Goal: Task Accomplishment & Management: Complete application form

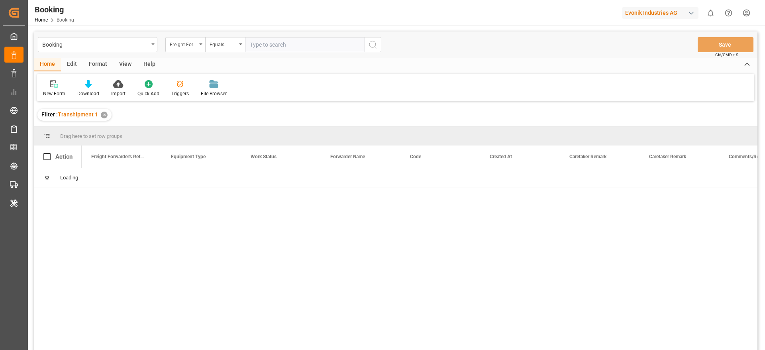
click at [124, 67] on div "View" at bounding box center [125, 65] width 24 height 14
click at [53, 92] on div "Default" at bounding box center [51, 93] width 16 height 7
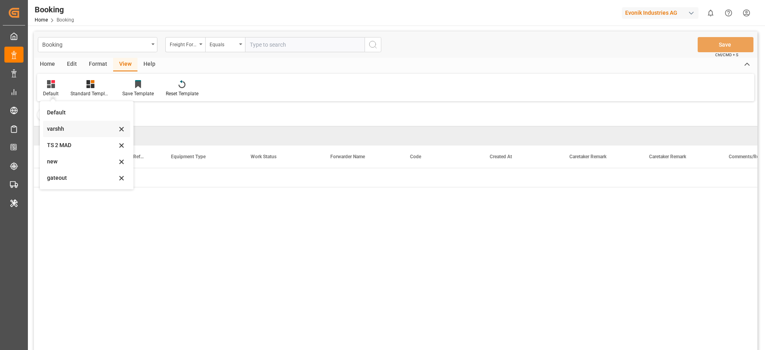
click at [53, 122] on div "varshh" at bounding box center [86, 129] width 87 height 16
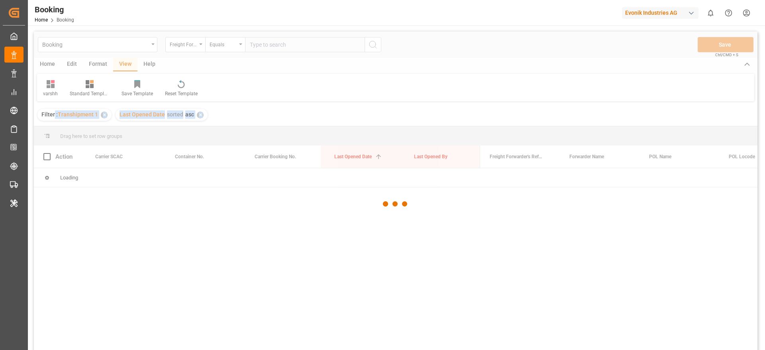
click at [53, 122] on div "Booking Freight Forwarder's Reference No. Equals Save Ctrl/CMD + S Home Edit Fo…" at bounding box center [396, 201] width 724 height 340
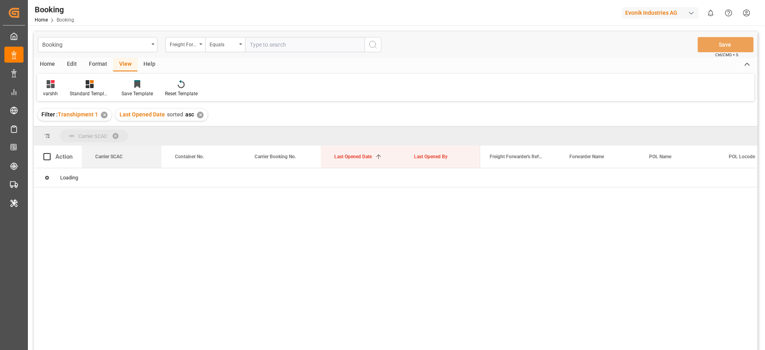
drag, startPoint x: 117, startPoint y: 163, endPoint x: 116, endPoint y: 134, distance: 29.9
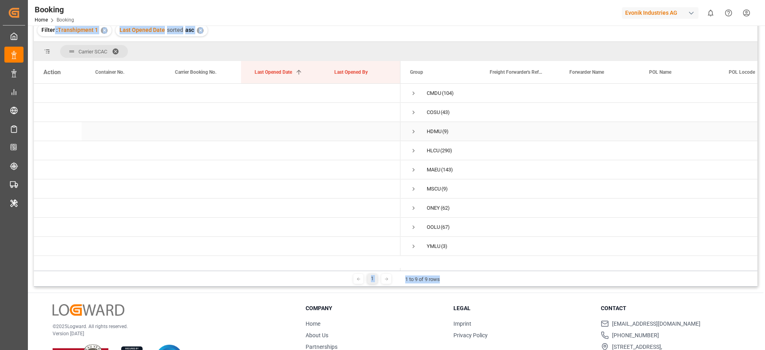
scroll to position [105, 0]
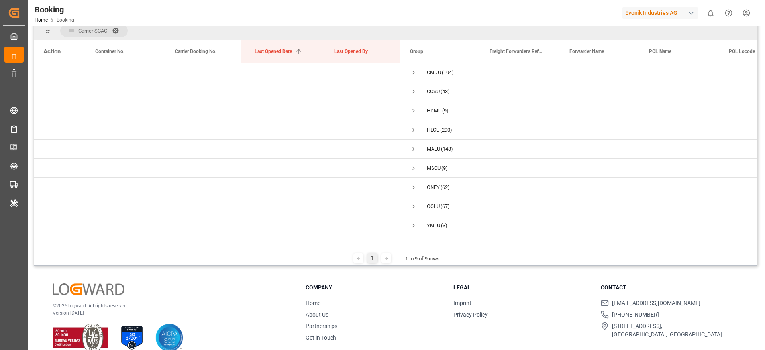
click at [356, 295] on div "Company Home About Us Partnerships Get in Touch" at bounding box center [375, 312] width 138 height 59
click at [412, 71] on span "Press SPACE to select this row." at bounding box center [413, 72] width 7 height 7
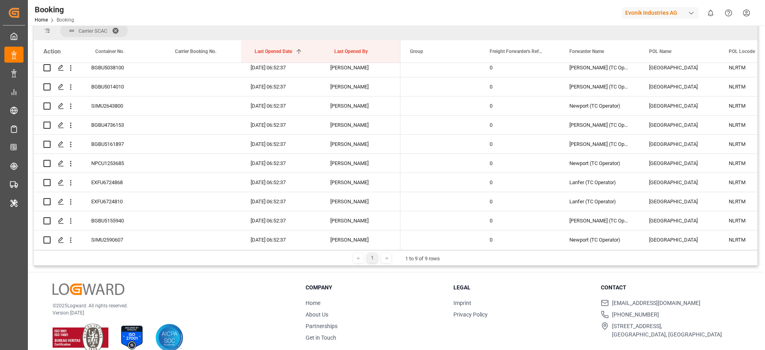
scroll to position [0, 0]
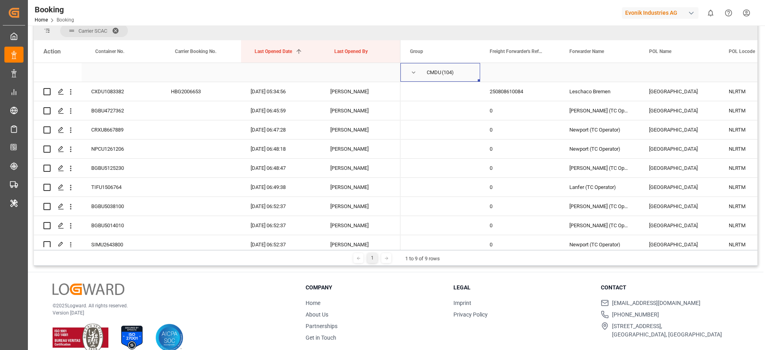
click at [411, 70] on span "Press SPACE to select this row." at bounding box center [413, 72] width 7 height 7
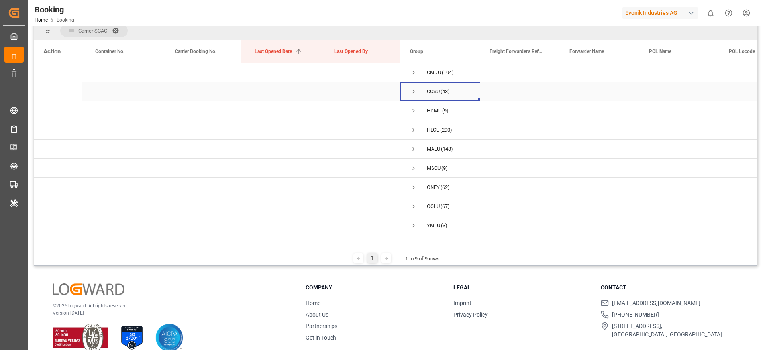
click at [411, 93] on span "Press SPACE to select this row." at bounding box center [413, 91] width 7 height 7
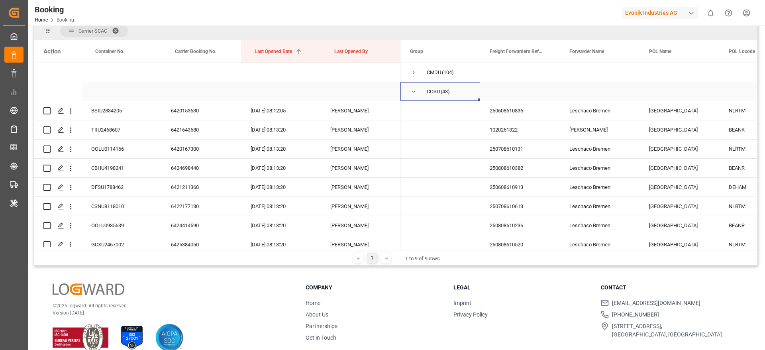
click at [411, 89] on span "Press SPACE to select this row." at bounding box center [413, 91] width 7 height 7
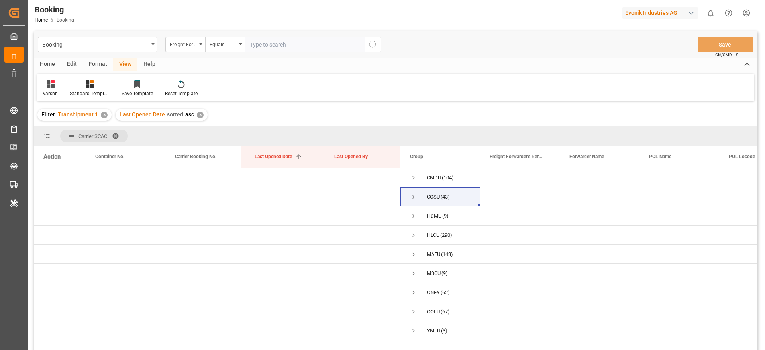
click at [94, 58] on div "Format" at bounding box center [98, 65] width 30 height 14
click at [47, 86] on div at bounding box center [55, 84] width 24 height 8
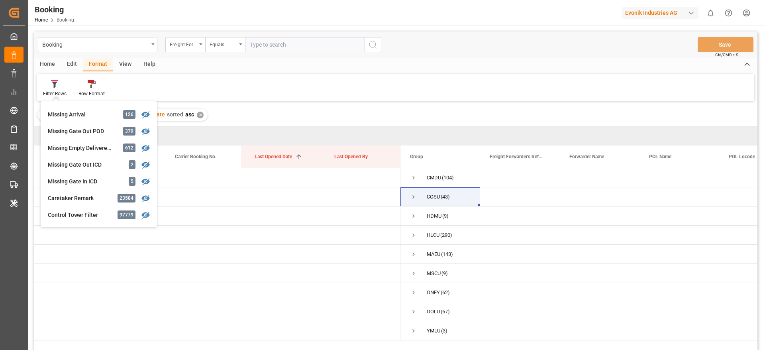
scroll to position [329, 0]
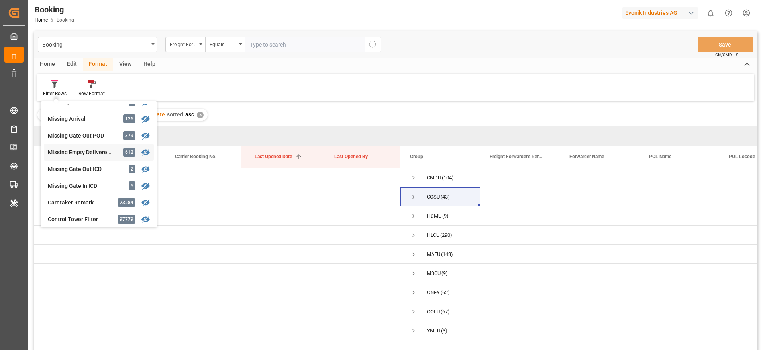
click at [81, 150] on div "Booking Freight Forwarder's Reference No. Equals Save Ctrl/CMD + S Home Edit Fo…" at bounding box center [396, 201] width 724 height 340
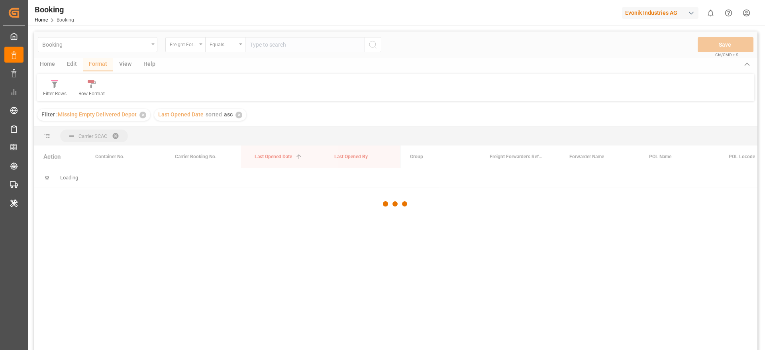
click at [81, 150] on div at bounding box center [396, 203] width 724 height 345
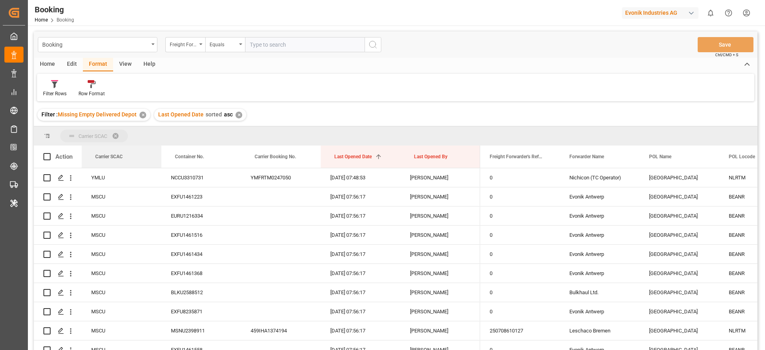
drag, startPoint x: 125, startPoint y: 158, endPoint x: 126, endPoint y: 139, distance: 19.2
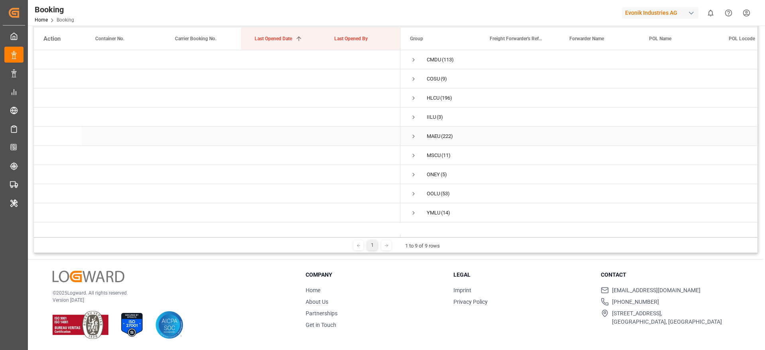
scroll to position [118, 0]
click at [411, 75] on span "Press SPACE to select this row." at bounding box center [413, 79] width 7 height 18
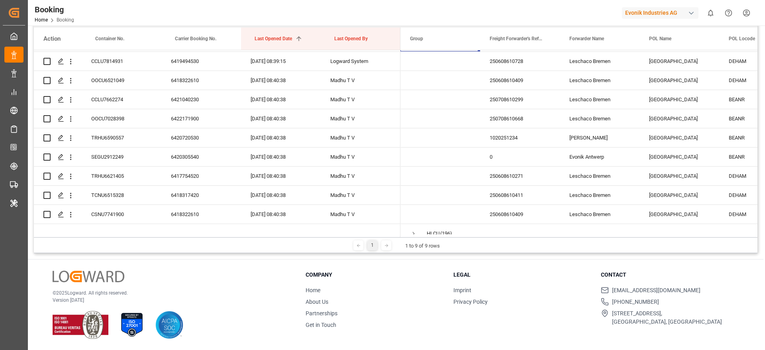
scroll to position [0, 0]
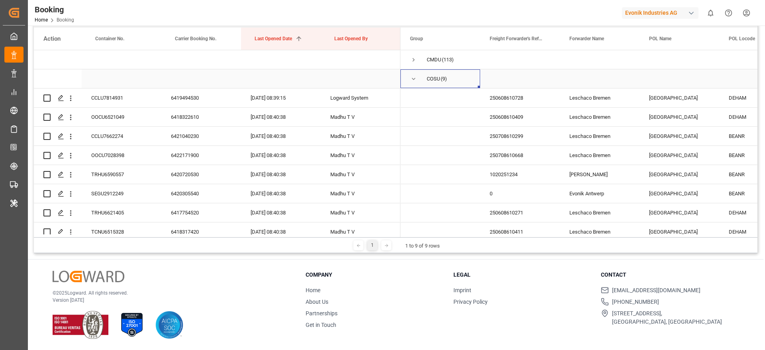
click at [417, 79] on span "Press SPACE to select this row." at bounding box center [413, 78] width 7 height 7
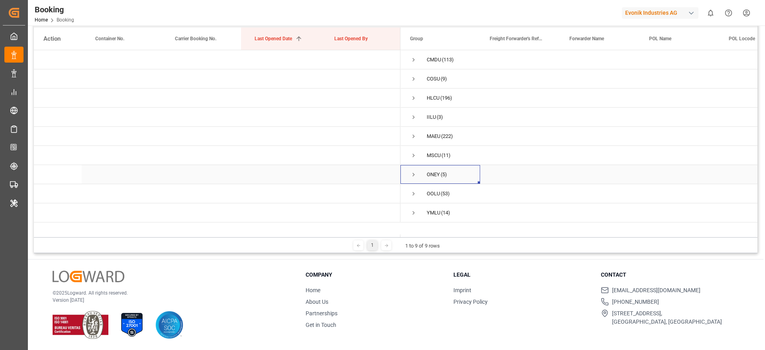
click at [415, 175] on span "Press SPACE to select this row." at bounding box center [413, 174] width 7 height 7
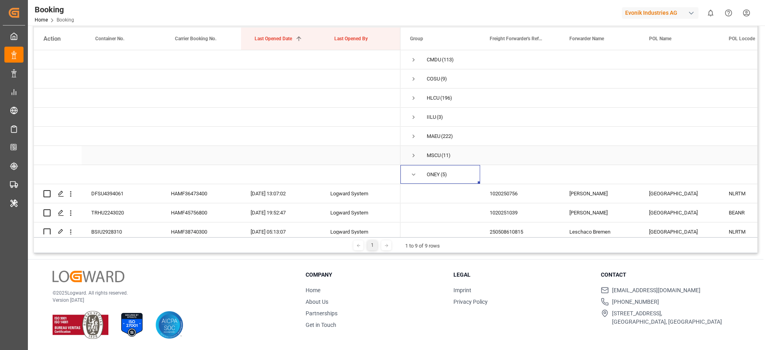
scroll to position [87, 0]
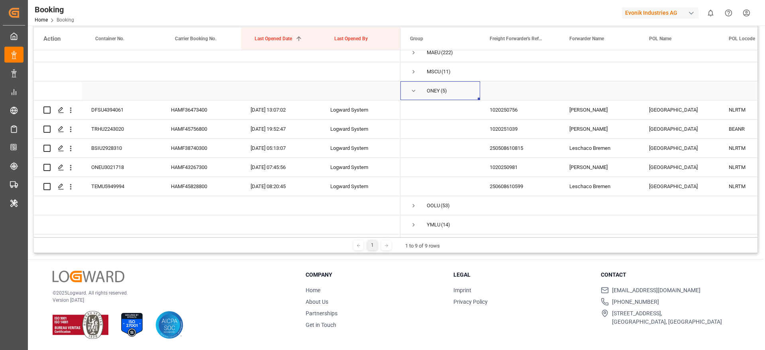
click at [410, 87] on span "Press SPACE to select this row." at bounding box center [413, 90] width 7 height 7
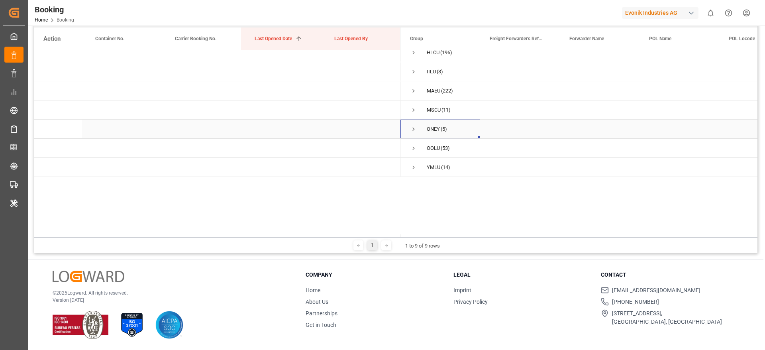
scroll to position [0, 0]
click at [413, 117] on span "Press SPACE to select this row." at bounding box center [413, 117] width 7 height 7
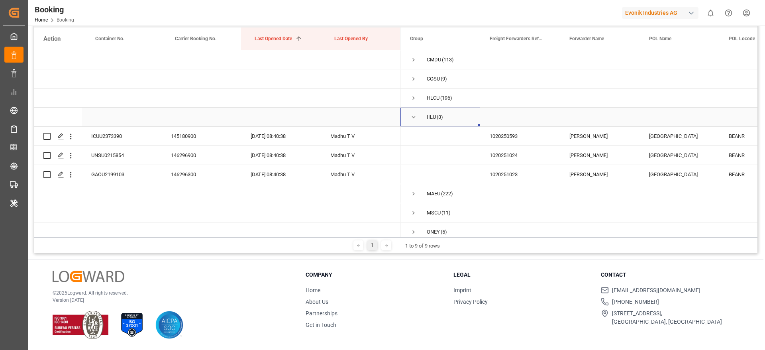
click at [413, 117] on span "Press SPACE to select this row." at bounding box center [413, 117] width 7 height 7
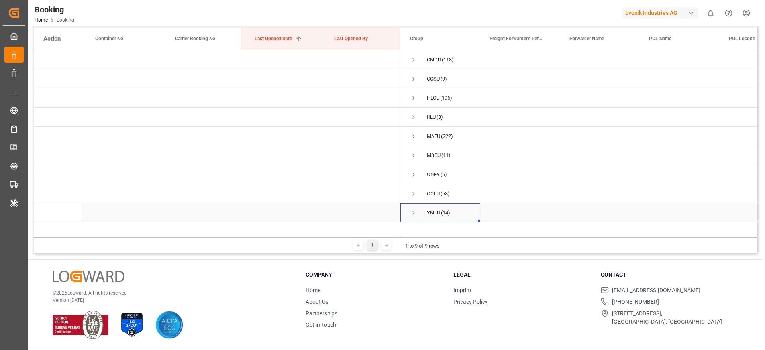
click at [415, 212] on span "Press SPACE to select this row." at bounding box center [413, 212] width 7 height 7
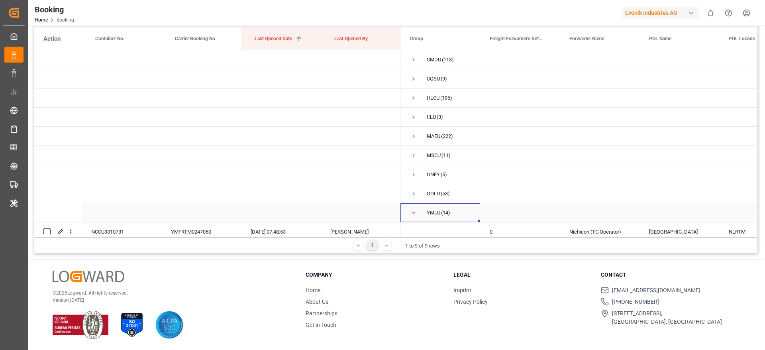
click at [415, 212] on span "Press SPACE to select this row." at bounding box center [413, 212] width 7 height 7
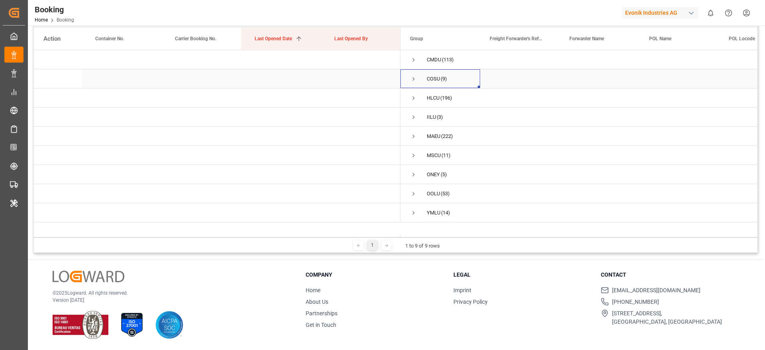
click at [412, 79] on span "Press SPACE to select this row." at bounding box center [413, 78] width 7 height 7
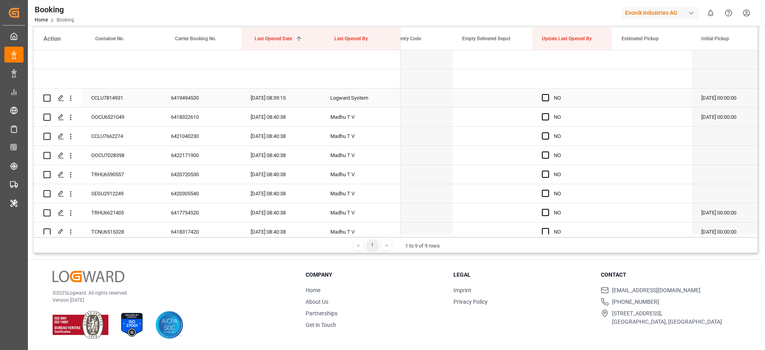
scroll to position [0, 757]
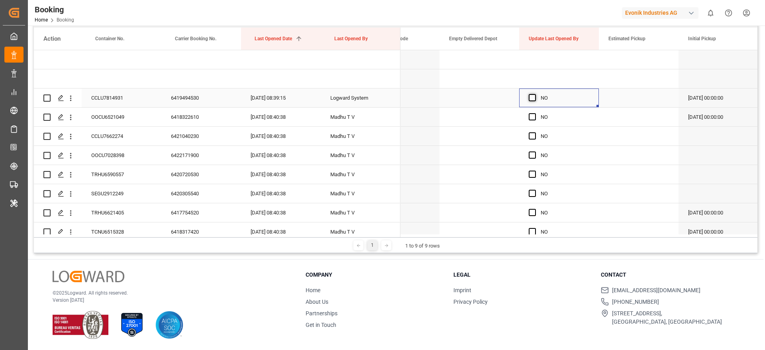
click at [534, 99] on span "Press SPACE to select this row." at bounding box center [532, 97] width 7 height 7
click at [535, 94] on input "Press SPACE to select this row." at bounding box center [535, 94] width 0 height 0
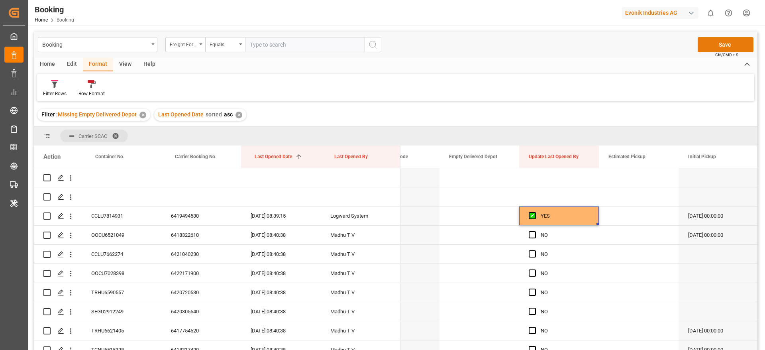
click at [738, 40] on button "Save" at bounding box center [726, 44] width 56 height 15
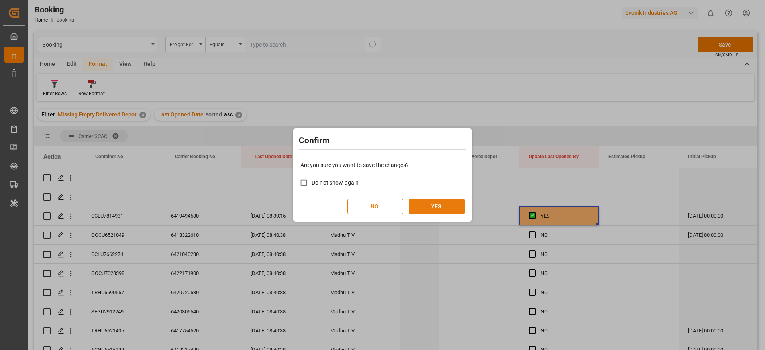
click at [434, 199] on button "YES" at bounding box center [437, 206] width 56 height 15
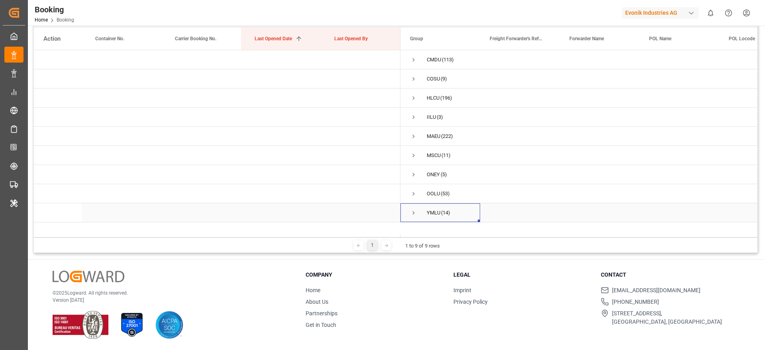
click at [414, 214] on span "Press SPACE to select this row." at bounding box center [413, 212] width 7 height 7
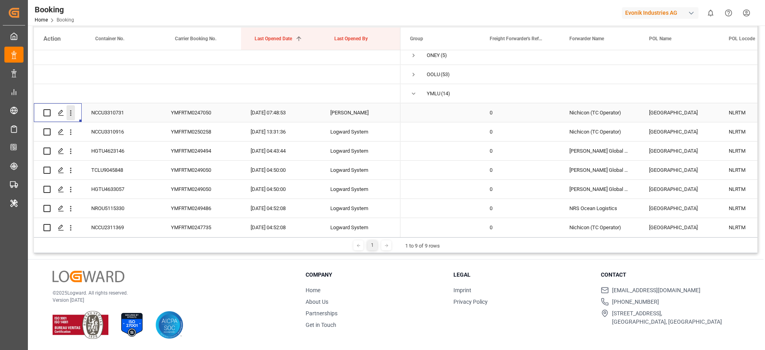
click at [70, 116] on icon "open menu" at bounding box center [71, 113] width 8 height 8
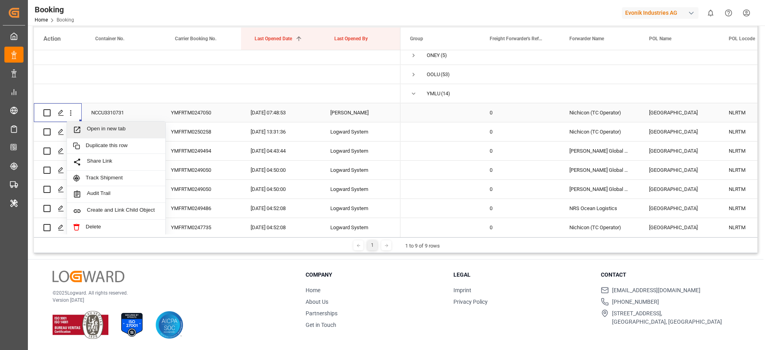
click at [91, 124] on div "Open in new tab" at bounding box center [116, 130] width 98 height 17
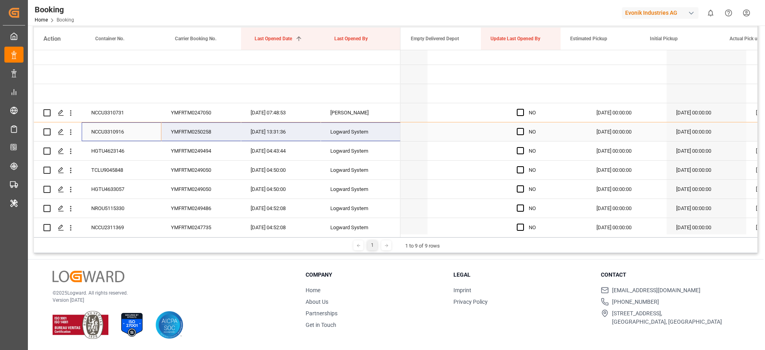
scroll to position [0, 814]
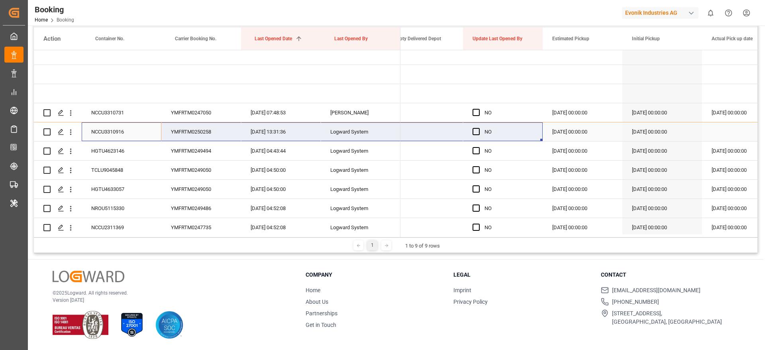
click at [480, 134] on div "Press SPACE to select this row." at bounding box center [479, 132] width 12 height 18
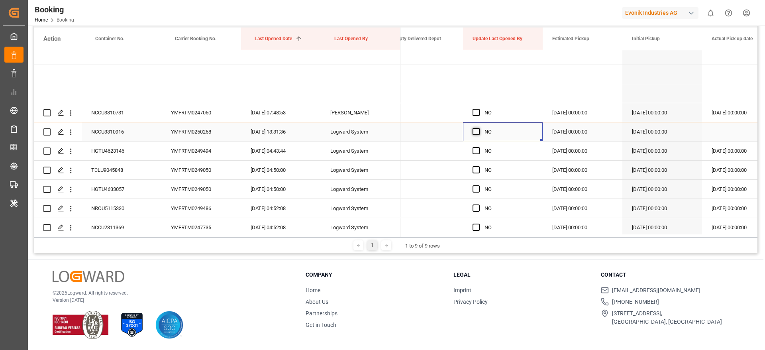
click at [475, 129] on span "Press SPACE to select this row." at bounding box center [476, 131] width 7 height 7
click at [479, 128] on input "Press SPACE to select this row." at bounding box center [479, 128] width 0 height 0
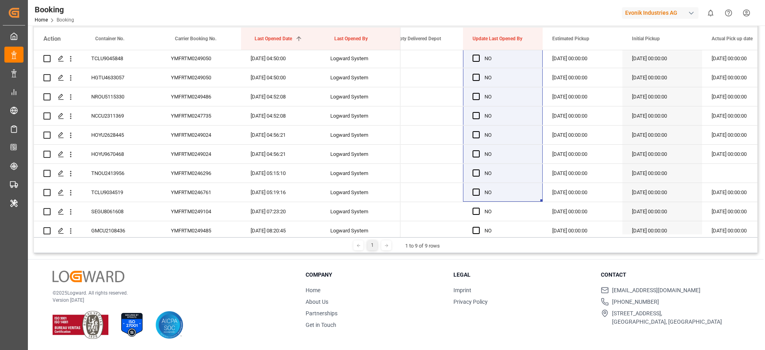
scroll to position [259, 0]
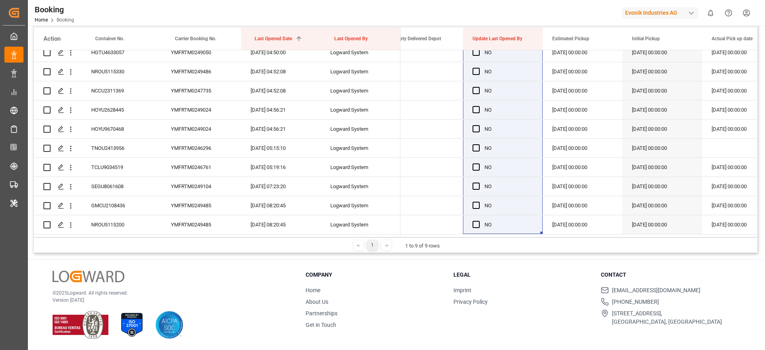
drag, startPoint x: 542, startPoint y: 138, endPoint x: 484, endPoint y: 232, distance: 110.6
click at [484, 232] on div "NO" at bounding box center [396, 142] width 724 height 184
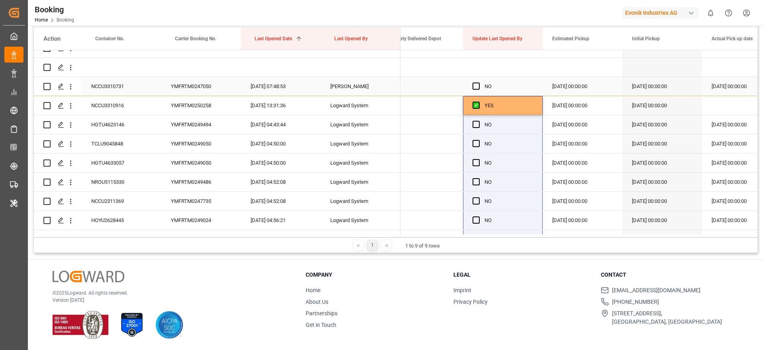
scroll to position [145, 0]
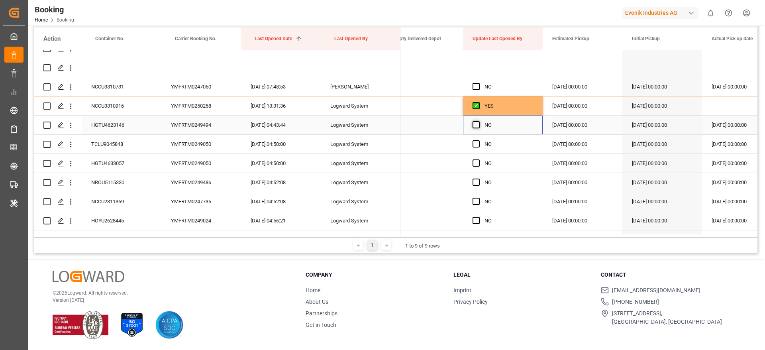
click at [473, 126] on span "Press SPACE to select this row." at bounding box center [476, 124] width 7 height 7
click at [479, 121] on input "Press SPACE to select this row." at bounding box center [479, 121] width 0 height 0
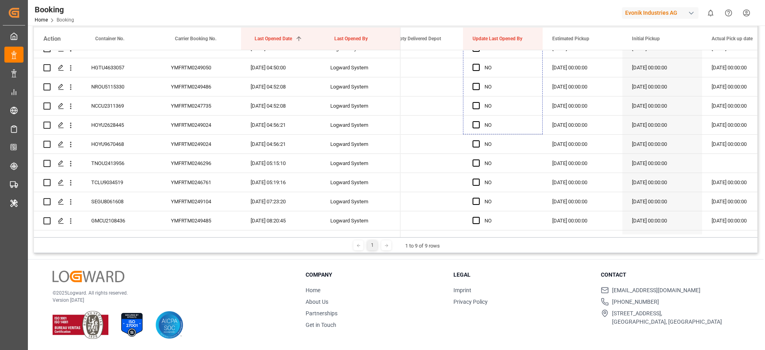
scroll to position [259, 0]
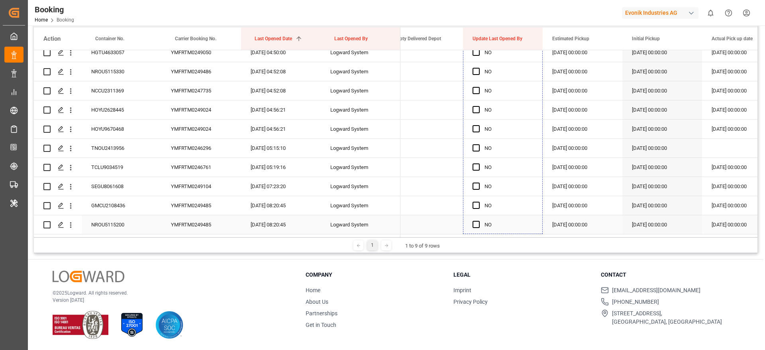
drag, startPoint x: 541, startPoint y: 134, endPoint x: 510, endPoint y: 229, distance: 100.2
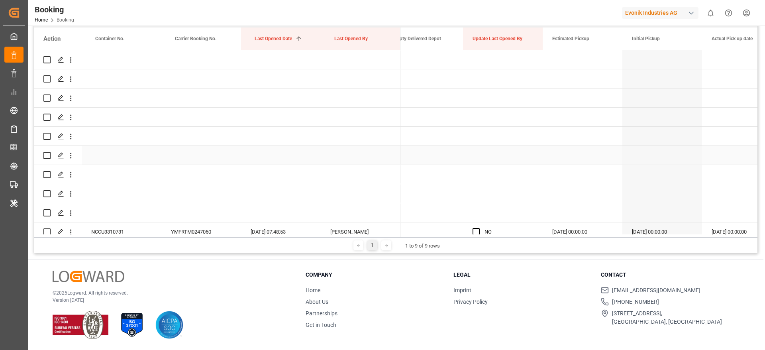
scroll to position [0, 0]
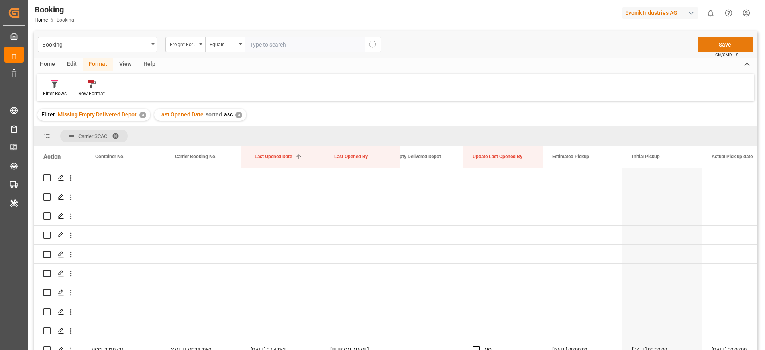
click at [723, 43] on button "Save" at bounding box center [726, 44] width 56 height 15
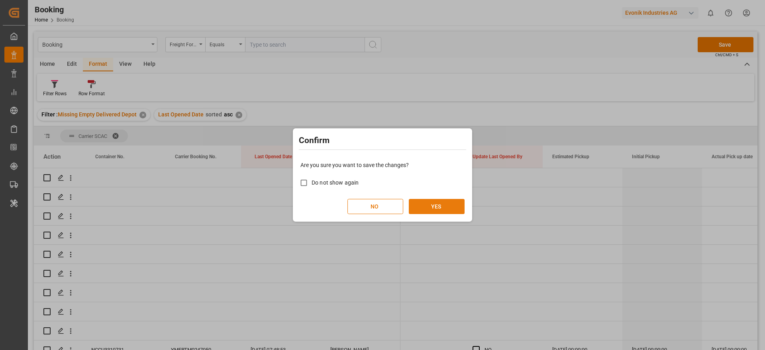
click at [444, 208] on button "YES" at bounding box center [437, 206] width 56 height 15
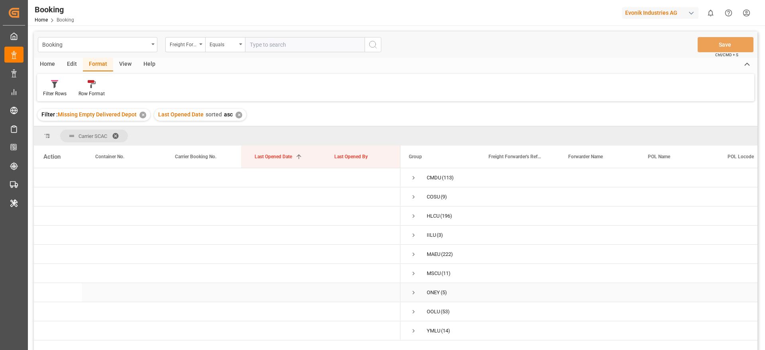
scroll to position [0, 1]
click at [411, 193] on span "Press SPACE to select this row." at bounding box center [412, 196] width 7 height 7
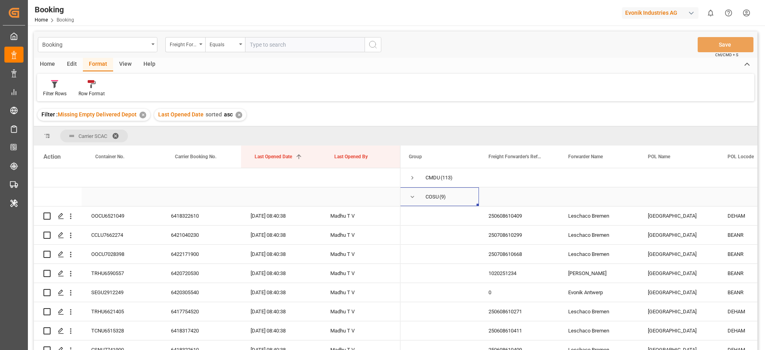
click at [416, 198] on span "Press SPACE to select this row." at bounding box center [412, 196] width 7 height 7
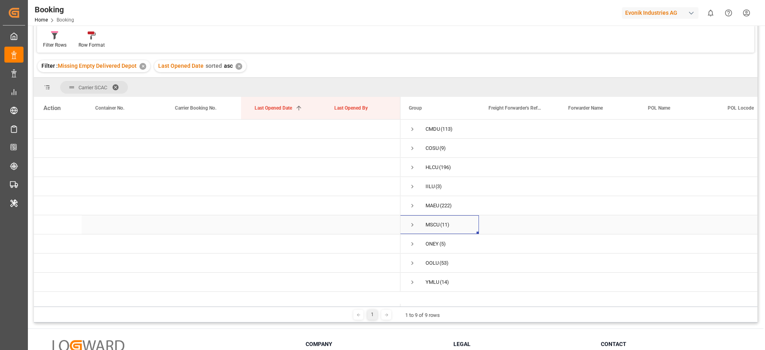
click at [410, 219] on span "Press SPACE to select this row." at bounding box center [412, 225] width 7 height 18
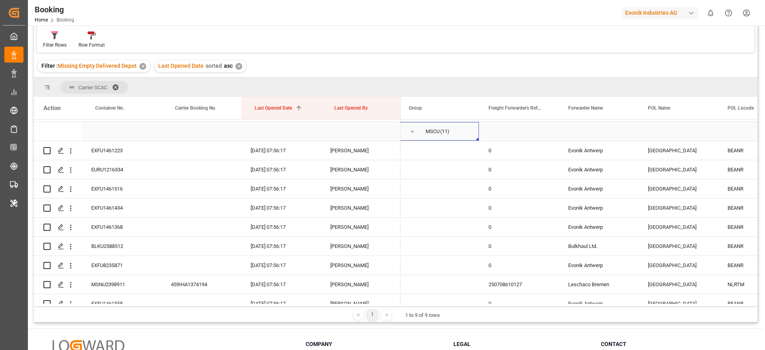
click at [412, 132] on span "Press SPACE to select this row." at bounding box center [412, 131] width 7 height 7
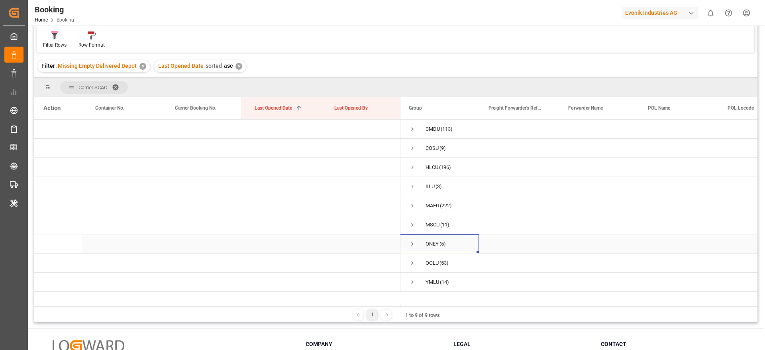
click at [411, 240] on span "Press SPACE to select this row." at bounding box center [412, 244] width 7 height 18
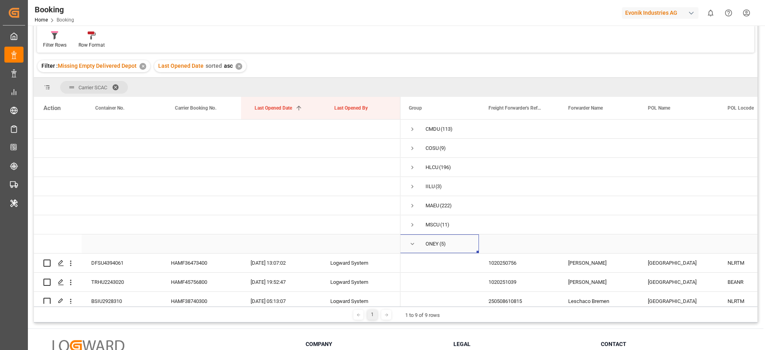
click at [412, 242] on span "Press SPACE to select this row." at bounding box center [412, 243] width 7 height 7
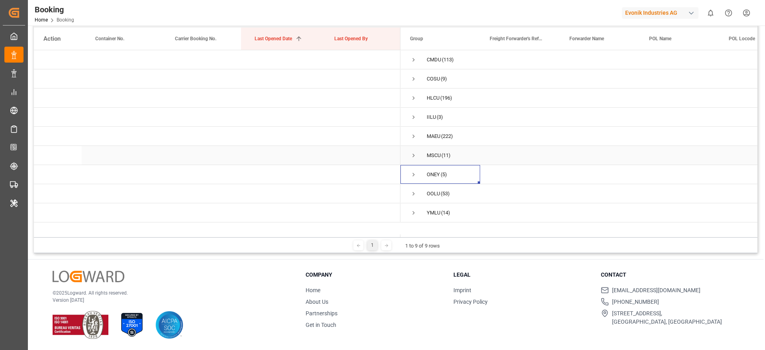
scroll to position [0, 0]
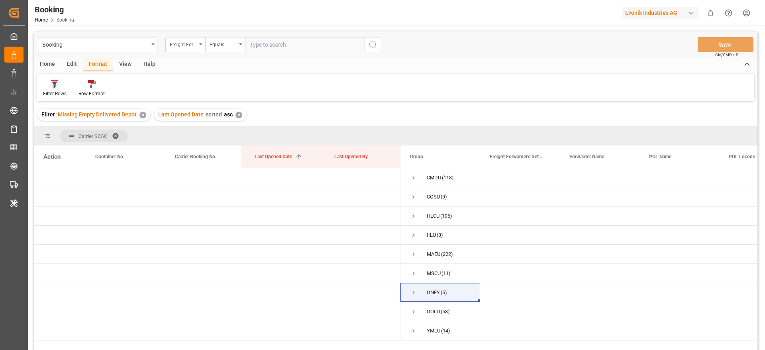
click at [57, 87] on icon at bounding box center [54, 84] width 7 height 8
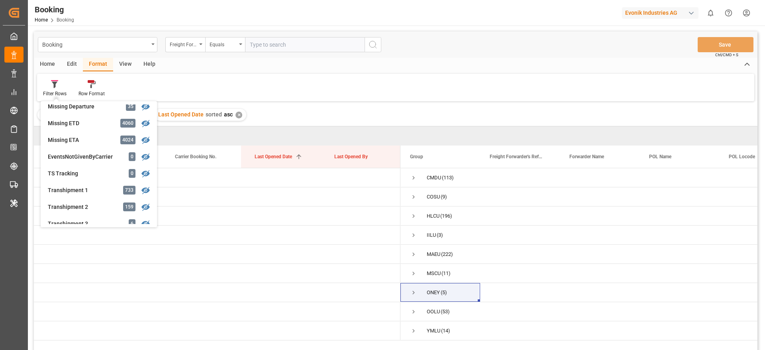
scroll to position [191, 0]
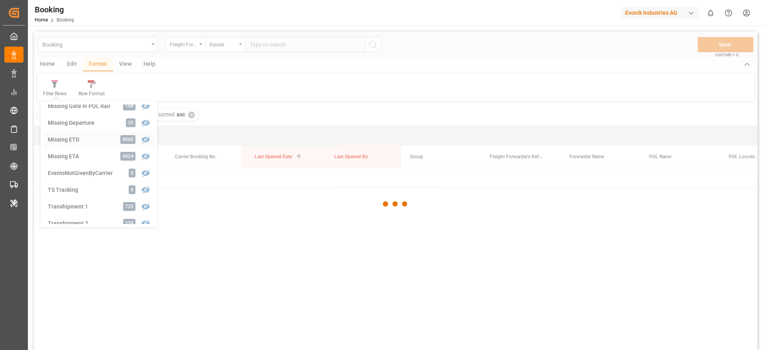
click at [63, 145] on div "Booking Freight Forwarder's Reference No. Equals Save Ctrl/CMD + S Home Edit Fo…" at bounding box center [396, 201] width 724 height 340
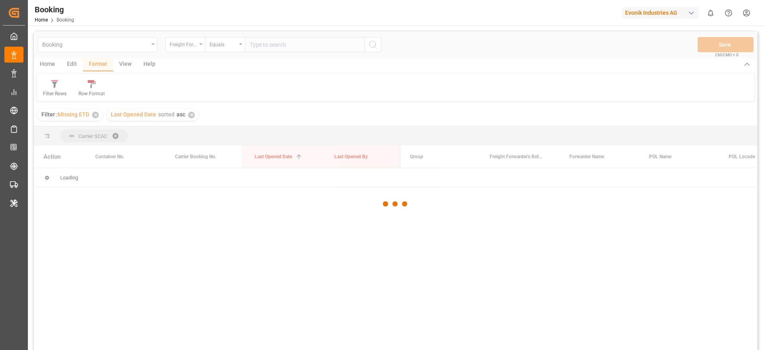
click at [63, 145] on div at bounding box center [396, 203] width 724 height 345
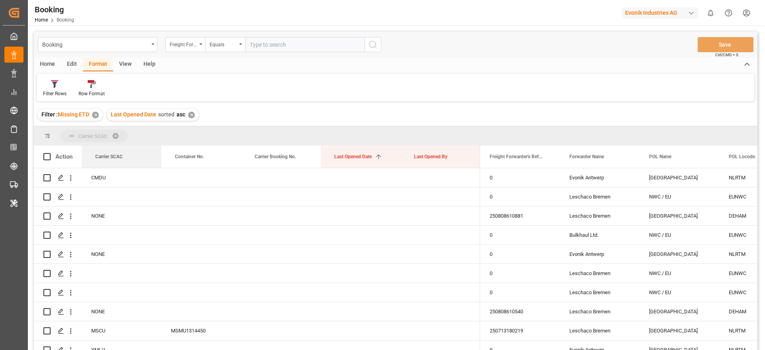
drag, startPoint x: 108, startPoint y: 158, endPoint x: 110, endPoint y: 138, distance: 20.4
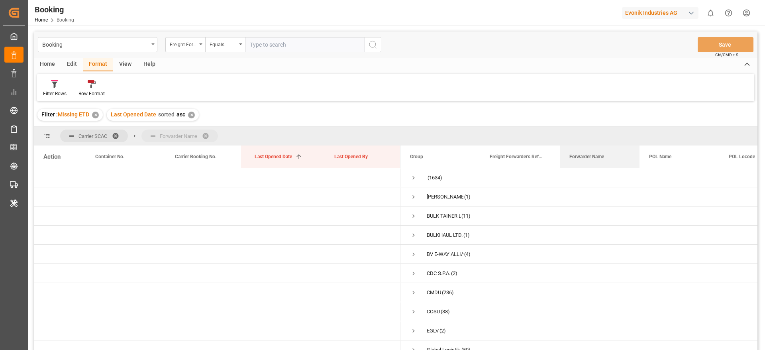
drag, startPoint x: 582, startPoint y: 161, endPoint x: 580, endPoint y: 141, distance: 20.8
click at [115, 132] on span at bounding box center [118, 135] width 13 height 7
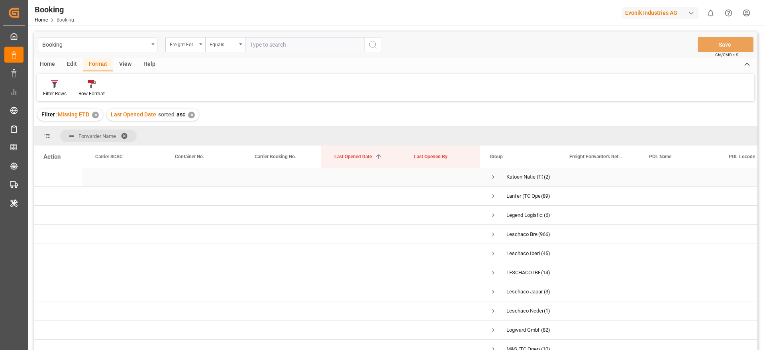
scroll to position [250, 0]
click at [522, 236] on div "Leschaco Bremen" at bounding box center [522, 234] width 31 height 18
click at [516, 245] on div "Leschaco Iberia" at bounding box center [524, 253] width 34 height 18
click at [525, 233] on div "Leschaco Bremen" at bounding box center [522, 234] width 31 height 18
click at [491, 236] on span "Press SPACE to select this row." at bounding box center [493, 233] width 7 height 7
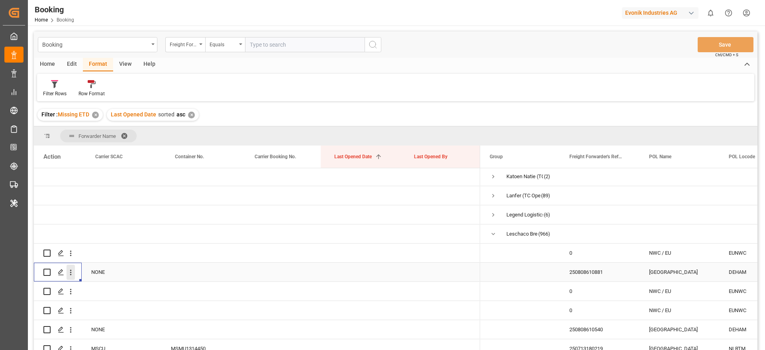
click at [71, 269] on icon "open menu" at bounding box center [71, 272] width 8 height 8
click at [95, 284] on div "Open in new tab" at bounding box center [116, 289] width 98 height 17
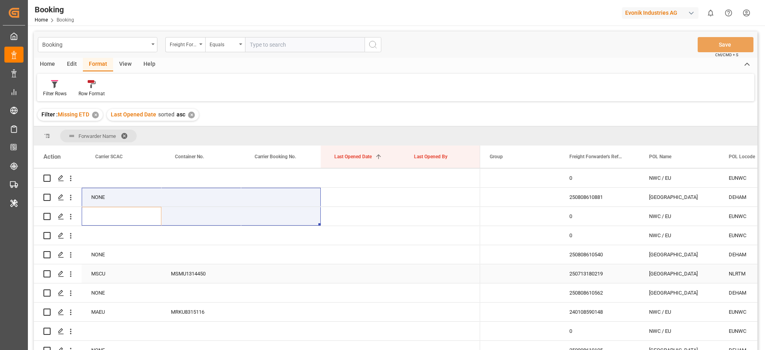
scroll to position [324, 0]
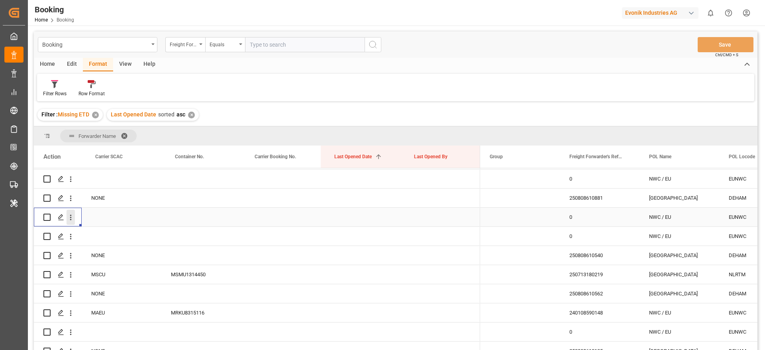
click at [69, 220] on icon "open menu" at bounding box center [71, 217] width 8 height 8
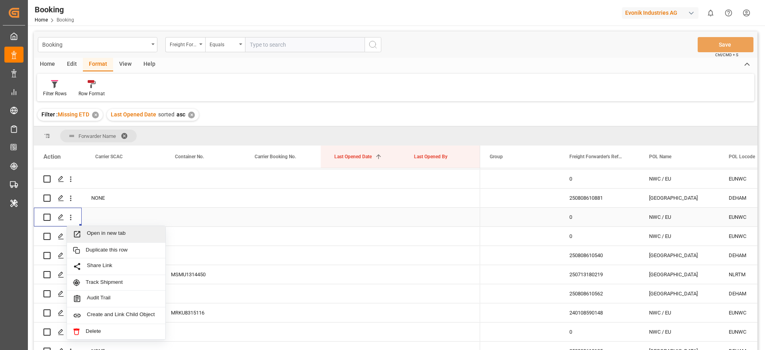
click at [97, 235] on span "Open in new tab" at bounding box center [123, 234] width 73 height 8
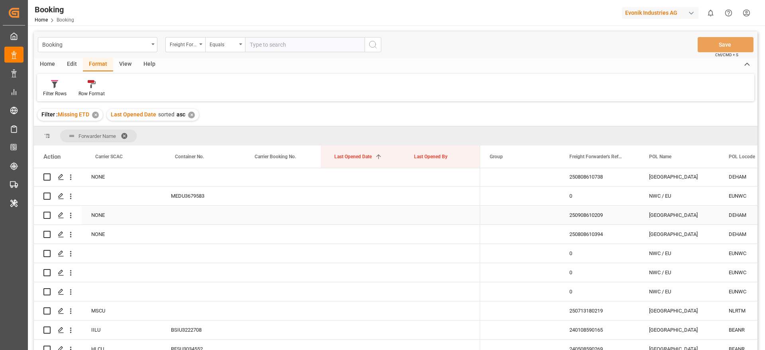
scroll to position [1149, 0]
click at [126, 224] on div "NONE" at bounding box center [122, 214] width 80 height 19
click at [72, 216] on icon "open menu" at bounding box center [71, 215] width 8 height 8
click at [175, 225] on div "Press SPACE to select this row." at bounding box center [201, 233] width 80 height 19
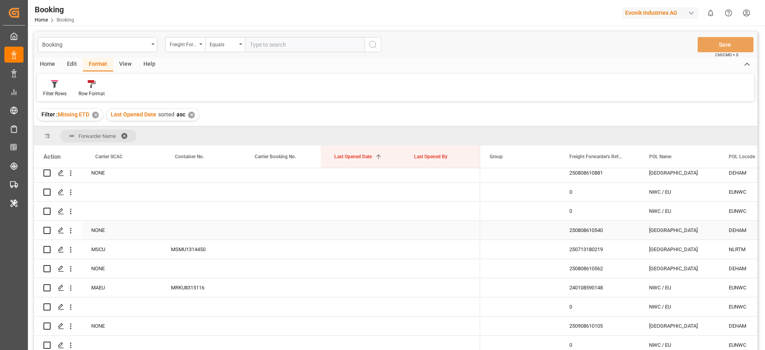
scroll to position [349, 0]
click at [68, 230] on icon "open menu" at bounding box center [71, 230] width 8 height 8
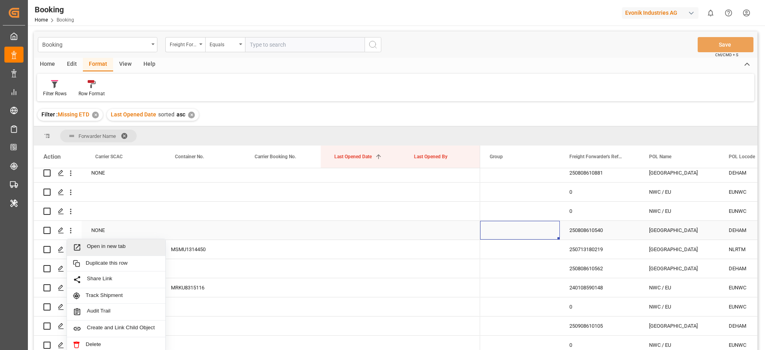
click at [557, 230] on div "Press SPACE to select this row." at bounding box center [520, 230] width 80 height 19
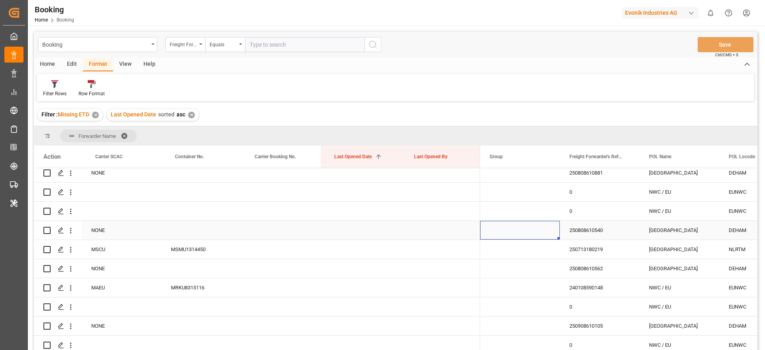
click at [590, 237] on div "250808610540" at bounding box center [600, 230] width 80 height 19
click at [69, 235] on button "open menu" at bounding box center [71, 230] width 8 height 15
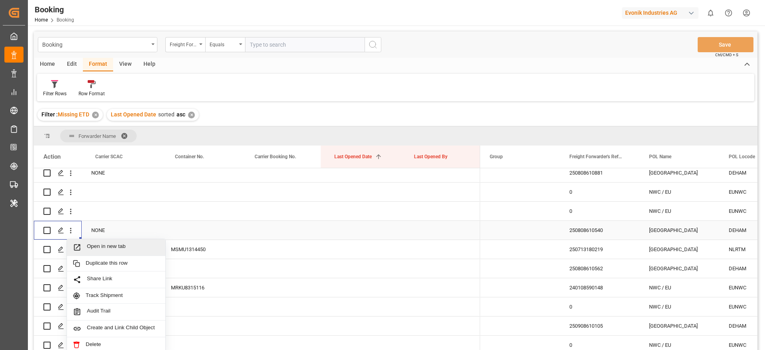
click at [104, 246] on span "Open in new tab" at bounding box center [123, 247] width 73 height 8
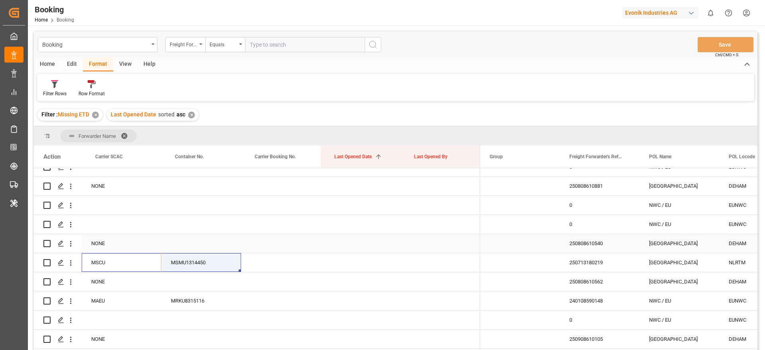
scroll to position [376, 0]
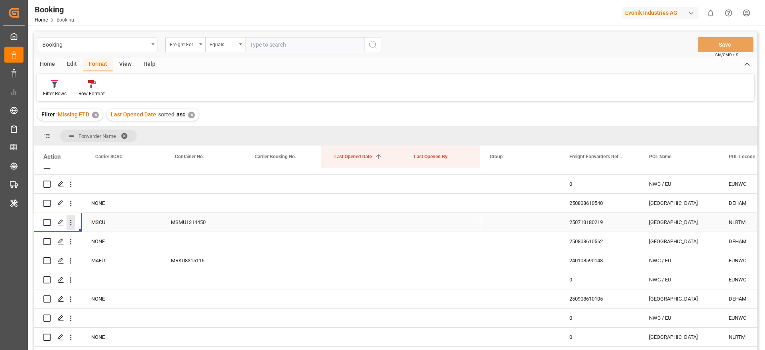
click at [68, 226] on icon "open menu" at bounding box center [71, 222] width 8 height 8
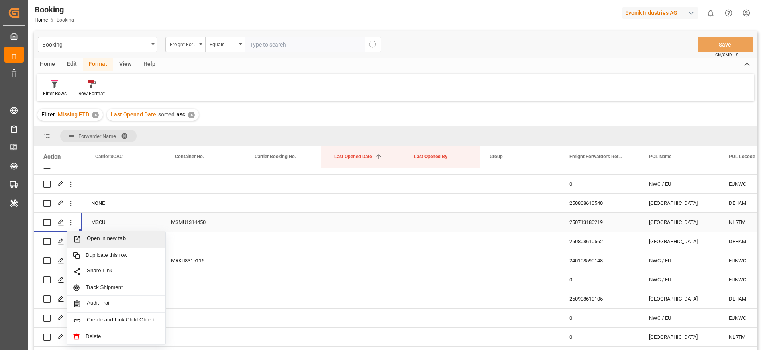
click at [93, 234] on div "Open in new tab" at bounding box center [116, 239] width 98 height 17
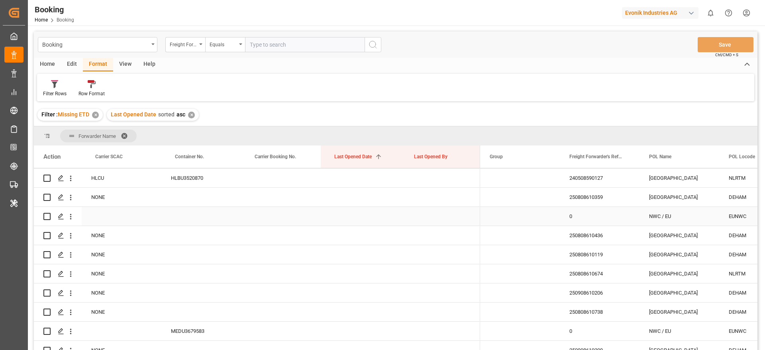
scroll to position [995, 0]
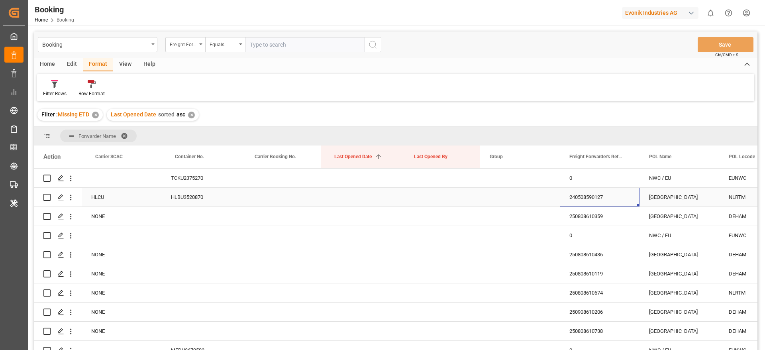
click at [574, 190] on div "240508590127" at bounding box center [600, 197] width 80 height 19
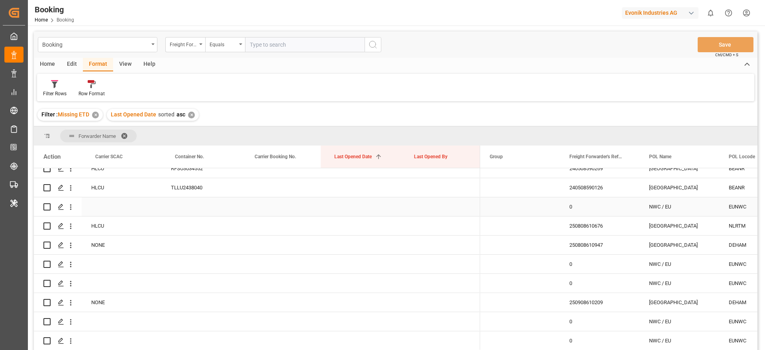
scroll to position [1277, 0]
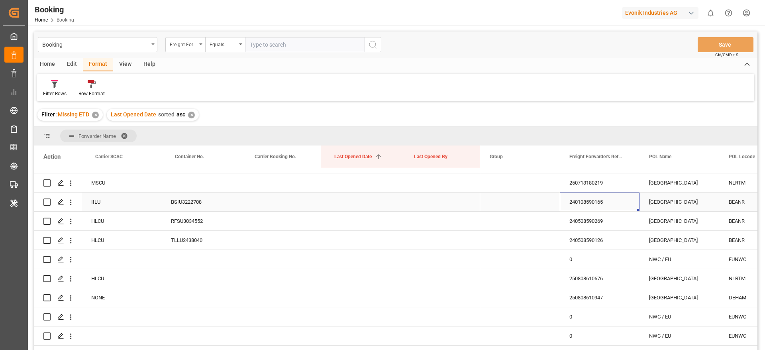
click at [612, 203] on div "240108590165" at bounding box center [600, 202] width 80 height 19
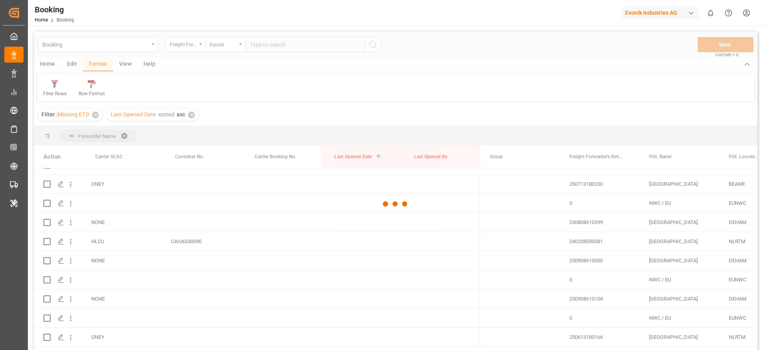
scroll to position [2119, 0]
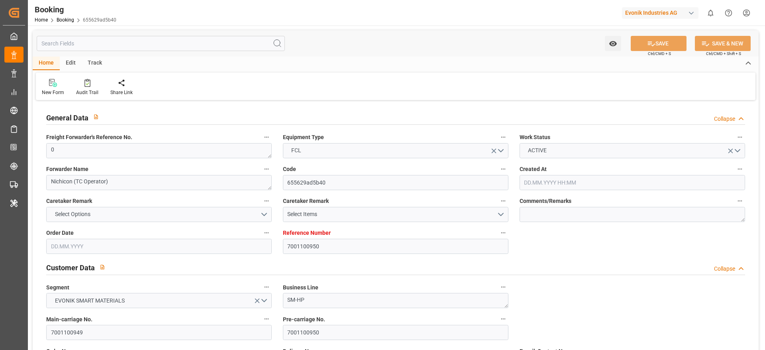
type input "7001100950"
type input "9321237"
type input "9312793"
type input "Yang Ming"
type input "Yang Ming Marine Transport Corp."
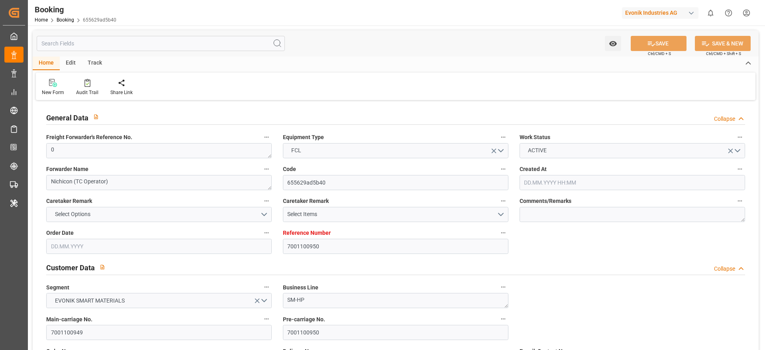
type input "NLRTM"
type input "JPUKB"
type input "52"
type input "28"
type input "0"
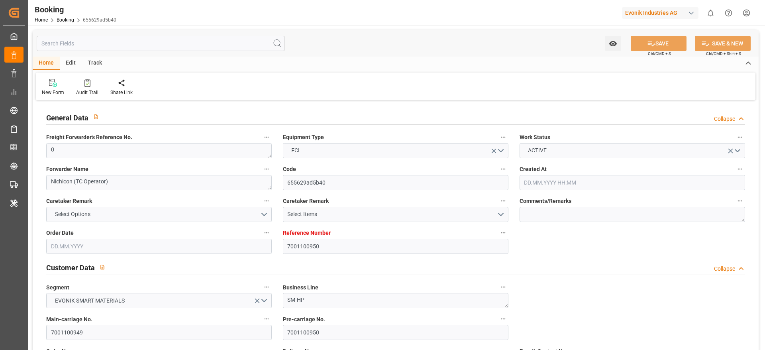
type input "-43"
type input "04.03.2025 14:32"
type input "04.03.2025"
type input "23.05.2025"
type input "11.03.2025"
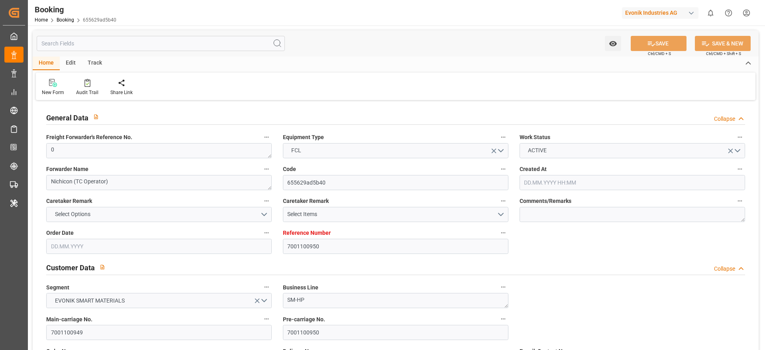
type input "11.03.2025 00:00"
type input "08.04.2025 00:00"
type input "17.04.2025 00:00"
type input "07.04.2025 00:00"
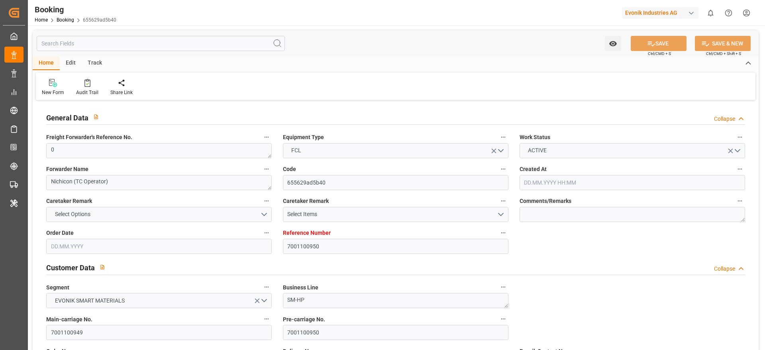
type input "13.04.2025"
type input "18.04.2025 00:00"
type input "09.04.2025 00:00"
type input "09.06.2025 00:00"
type input "23.05.2025 00:00"
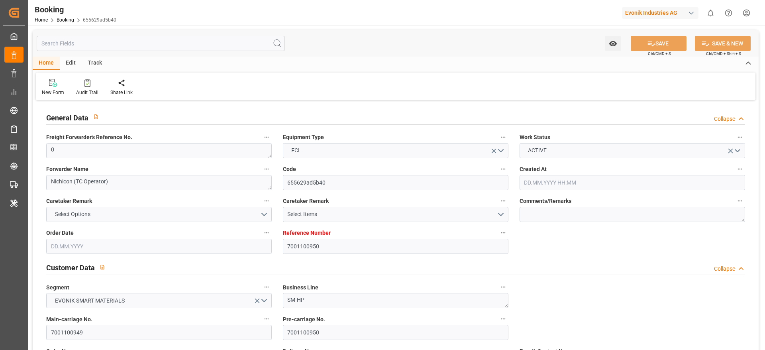
type input "30.05.2025"
type input "09.06.2025 00:00"
type input "12.06.2025 00:00"
type input "18.04.2025"
type input "13.08.2025 07:48"
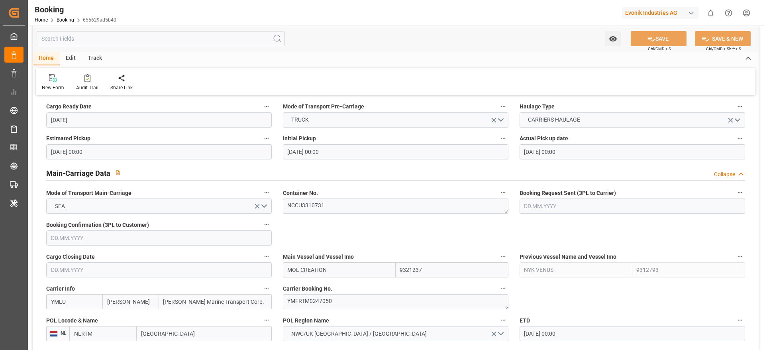
scroll to position [431, 0]
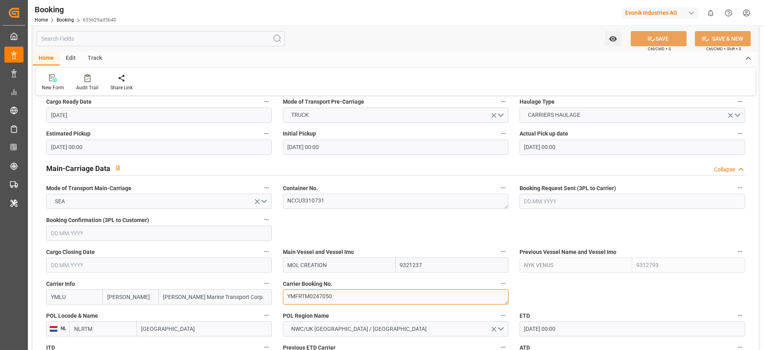
click at [297, 299] on textarea "YMFRTM0247050" at bounding box center [396, 296] width 226 height 15
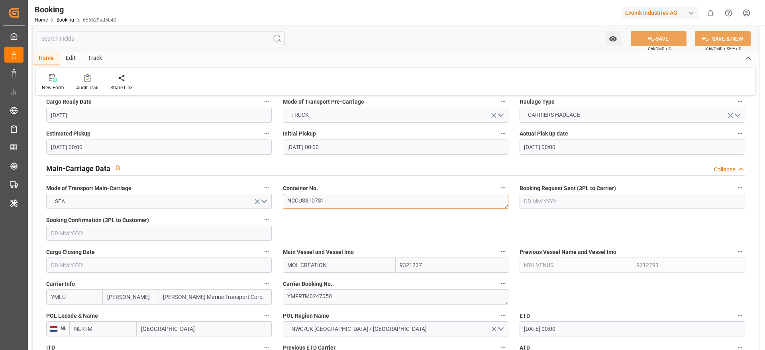
click at [305, 207] on textarea "NCCU3310731" at bounding box center [396, 201] width 226 height 15
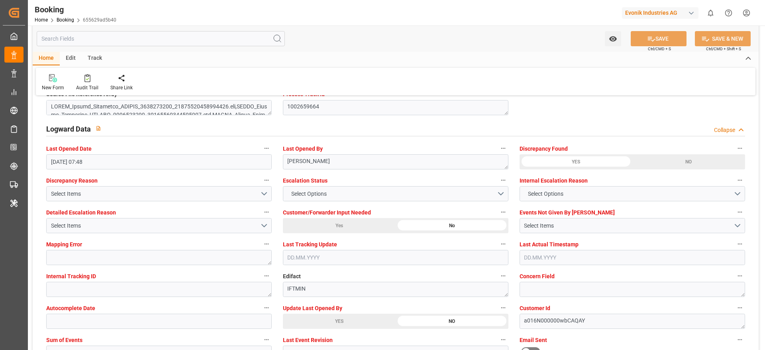
scroll to position [1423, 0]
click at [159, 19] on div "YES" at bounding box center [102, 11] width 113 height 15
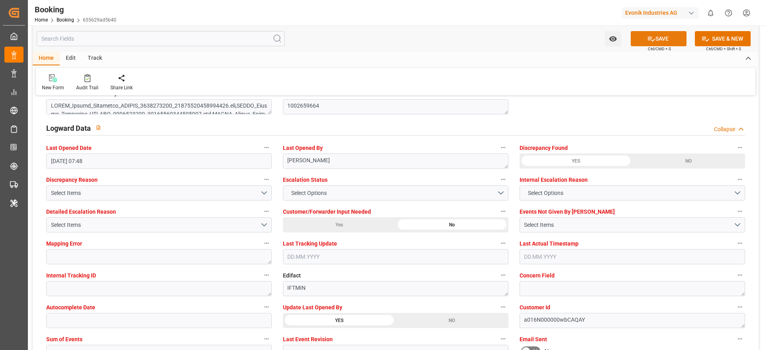
click at [653, 35] on icon at bounding box center [651, 39] width 8 height 8
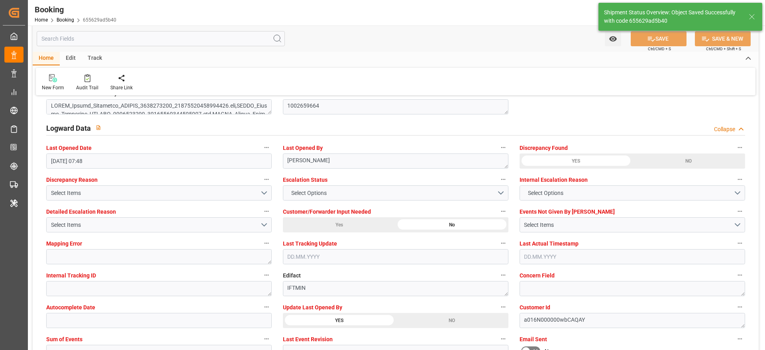
type textarea "varshini suresh"
type input "14.08.2025 08:51"
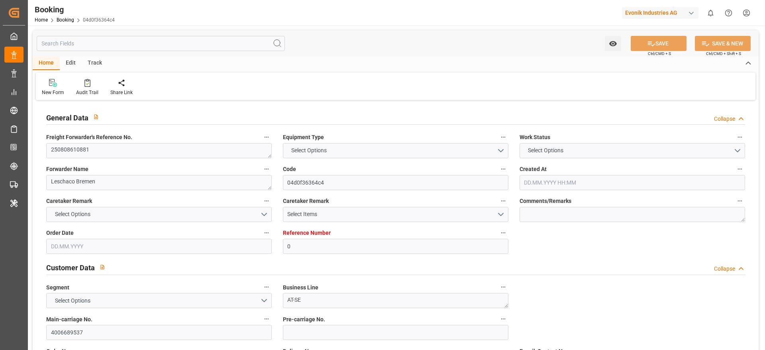
type input "0"
type input "Dummy"
type input "Dummy Carrier"
type input "DEHAM"
type input "CNSHA"
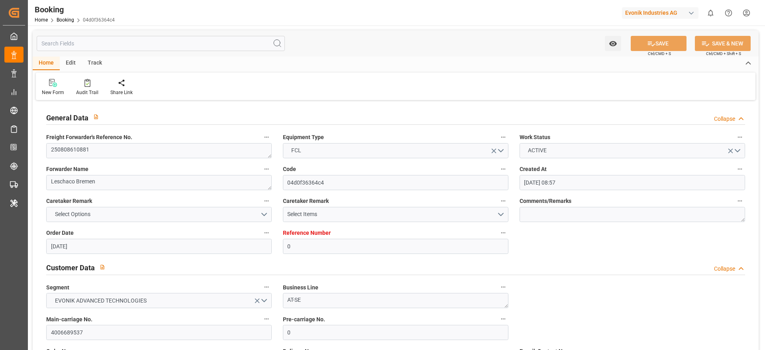
type input "14.08.2025 08:57"
type input "14.08.2025"
type input "16.10.2025"
type input "[DATE]"
click at [79, 148] on textarea "250808610881" at bounding box center [159, 150] width 226 height 15
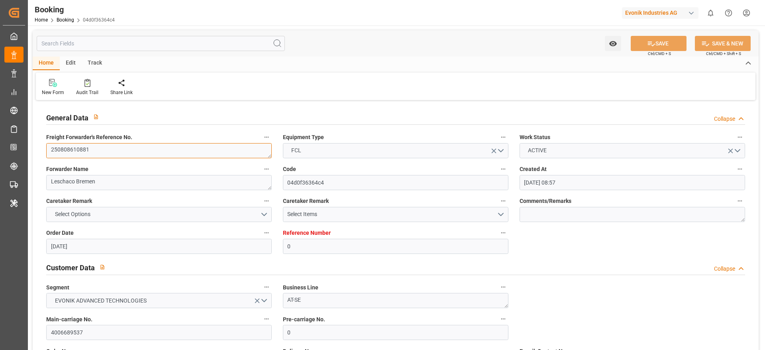
click at [79, 148] on textarea "250808610881" at bounding box center [159, 150] width 226 height 15
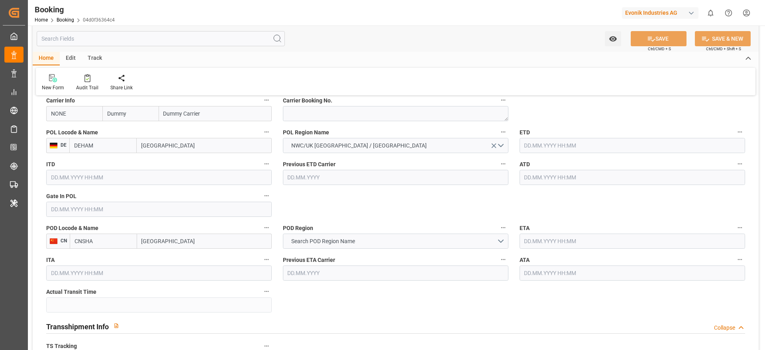
scroll to position [585, 0]
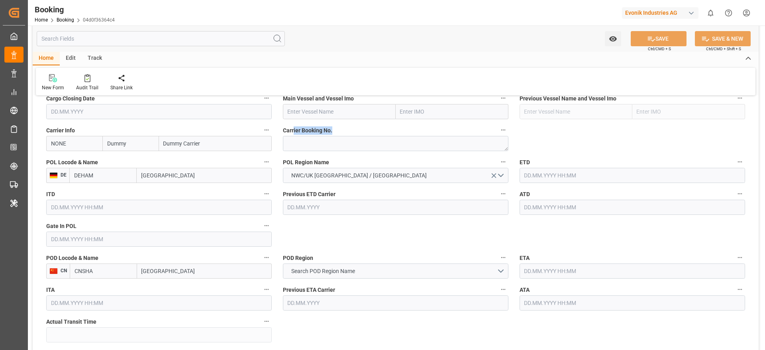
drag, startPoint x: 295, startPoint y: 133, endPoint x: 293, endPoint y: 141, distance: 7.7
click at [293, 141] on div "Carrier Booking No." at bounding box center [395, 138] width 237 height 32
click at [293, 141] on textarea at bounding box center [396, 143] width 226 height 15
paste textarea "6426848070"
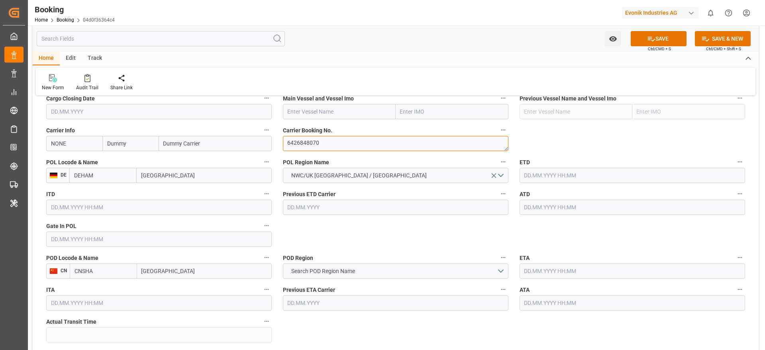
type textarea "6426848070"
click at [63, 145] on input "NONE" at bounding box center [74, 143] width 56 height 15
click at [59, 153] on div "COSU" at bounding box center [59, 161] width 24 height 18
type input "COSU"
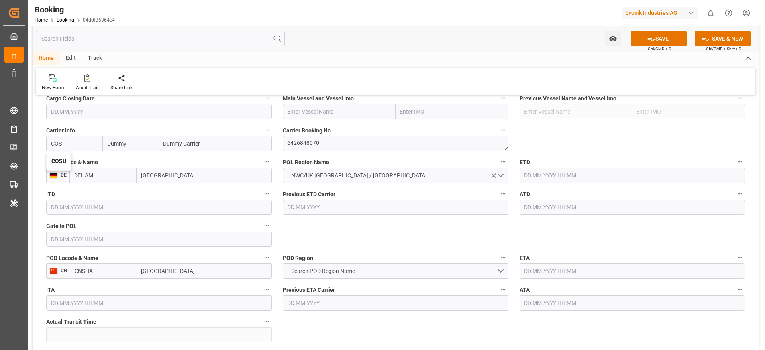
type input "Cosco"
type input "COSCO Shipping Co. Ltd."
type input "COSU"
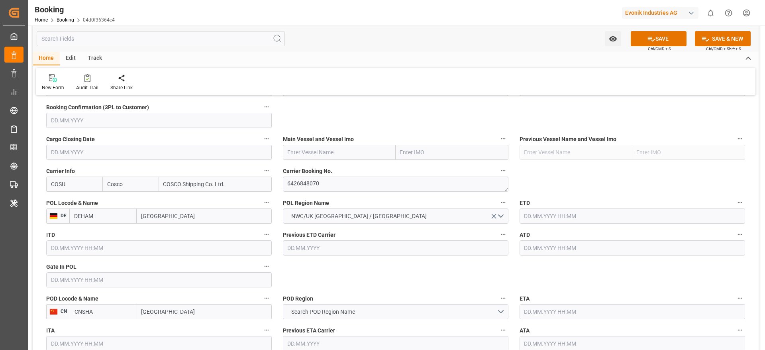
scroll to position [539, 0]
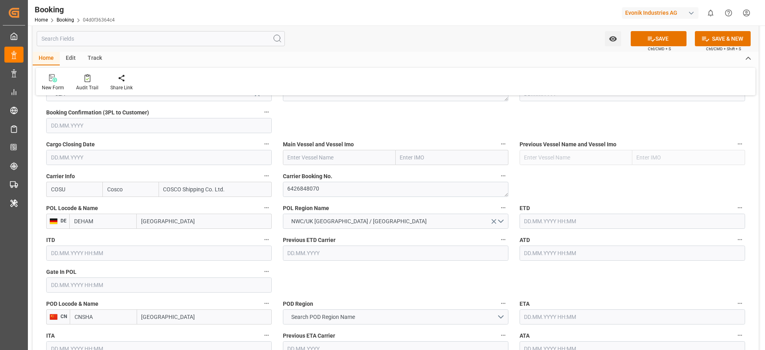
drag, startPoint x: 303, startPoint y: 166, endPoint x: 303, endPoint y: 158, distance: 7.6
click at [303, 158] on div "Main Vessel and Vessel Imo" at bounding box center [395, 152] width 237 height 32
paste input "OOCL VALENCIA"
click at [303, 158] on input "text" at bounding box center [339, 157] width 113 height 15
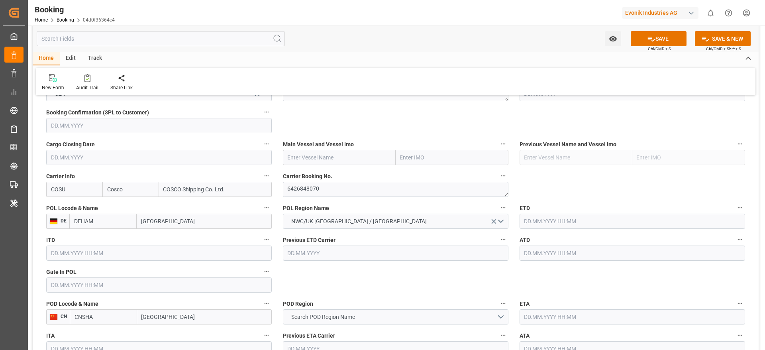
type input "OOCL VALENCIA"
click at [344, 172] on span "OOCL VALENCIA - 9922598" at bounding box center [335, 175] width 94 height 6
type input "9922598"
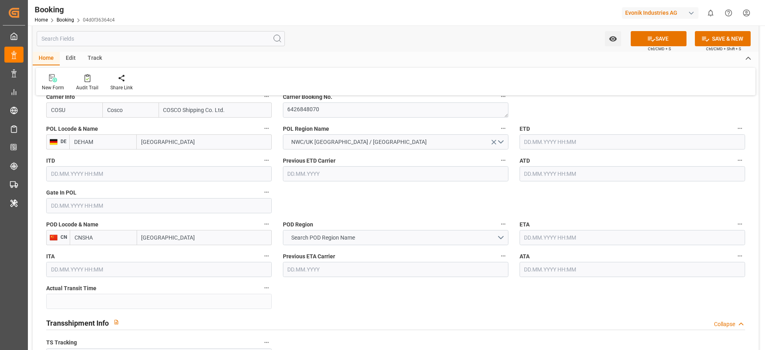
type input "OOCL VALENCIA"
click at [323, 234] on span "Search POD Region Name" at bounding box center [323, 238] width 72 height 8
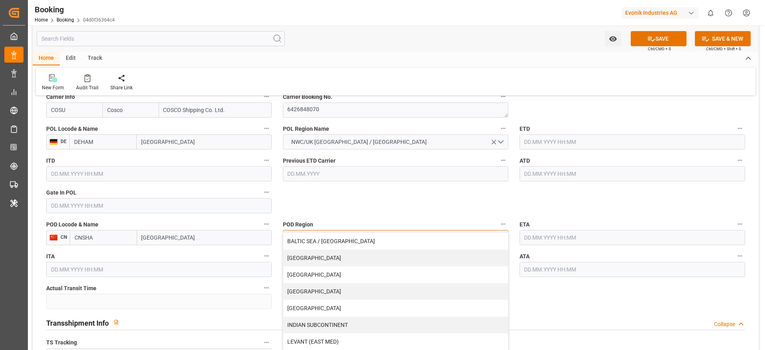
scroll to position [72, 0]
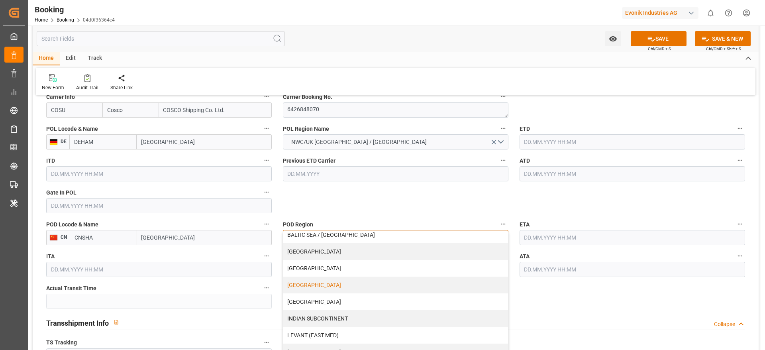
click at [317, 283] on div "CHINA" at bounding box center [395, 285] width 225 height 17
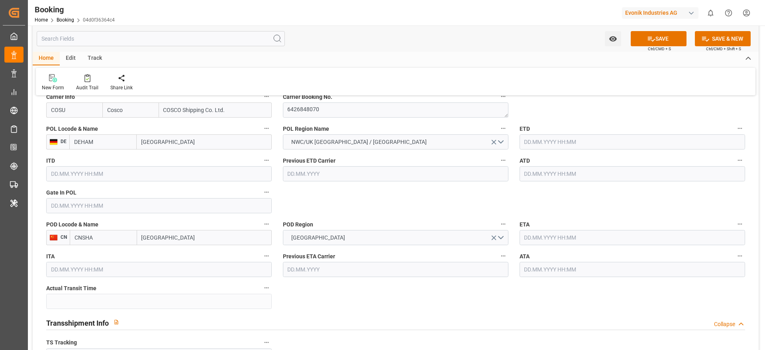
click at [181, 230] on input "Shanghai" at bounding box center [204, 237] width 135 height 15
type input "Shanghai"
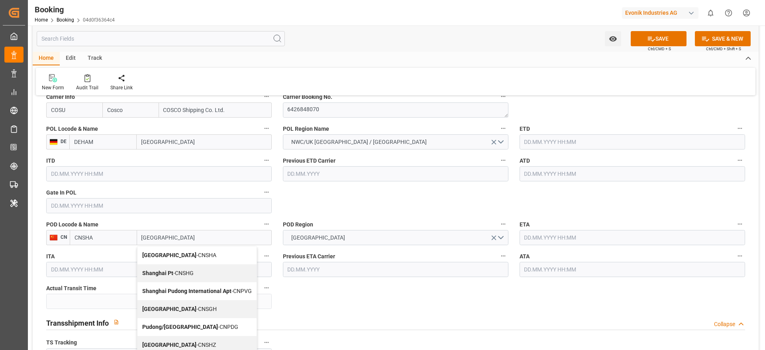
click at [185, 308] on span "Shanghai - CNSGH" at bounding box center [179, 309] width 75 height 6
type input "CNSGH"
type input "Shanghai"
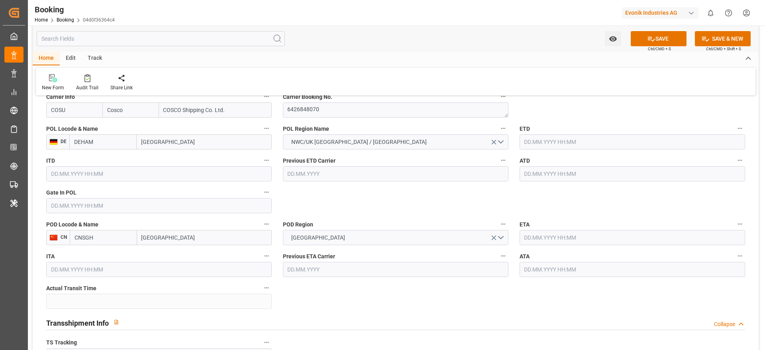
click at [549, 142] on input "text" at bounding box center [633, 141] width 226 height 15
click at [589, 249] on div "29" at bounding box center [593, 253] width 10 height 10
type input "29.08.2025 00:00"
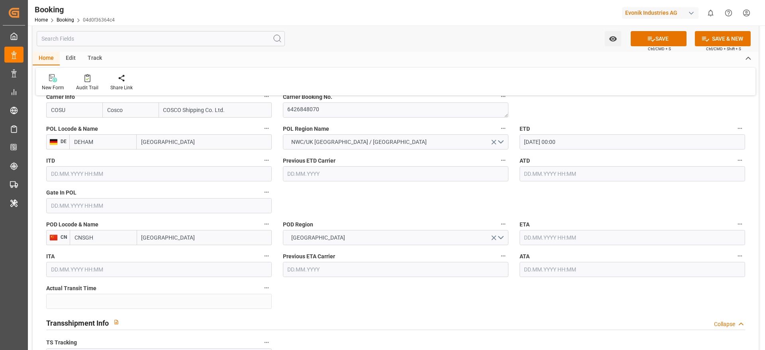
click at [522, 234] on input "text" at bounding box center [633, 237] width 226 height 15
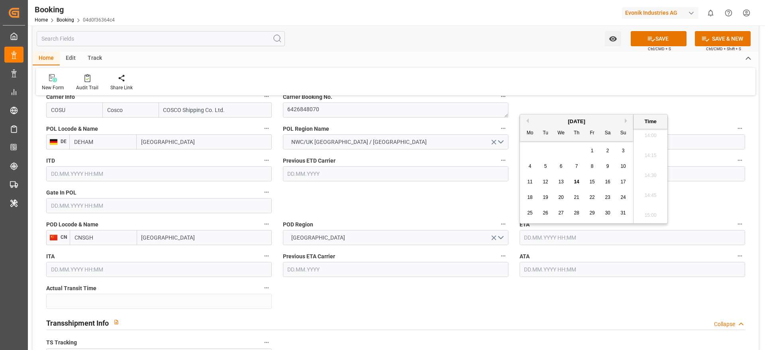
click at [625, 118] on button "Next Month" at bounding box center [627, 120] width 5 height 5
click at [547, 168] on span "7" at bounding box center [546, 166] width 3 height 6
type input "07.10.2025 00:00"
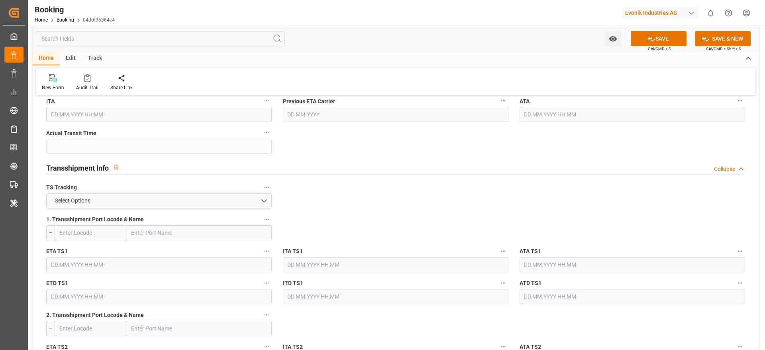
scroll to position [775, 0]
click at [260, 202] on button "Select Options" at bounding box center [159, 199] width 226 height 15
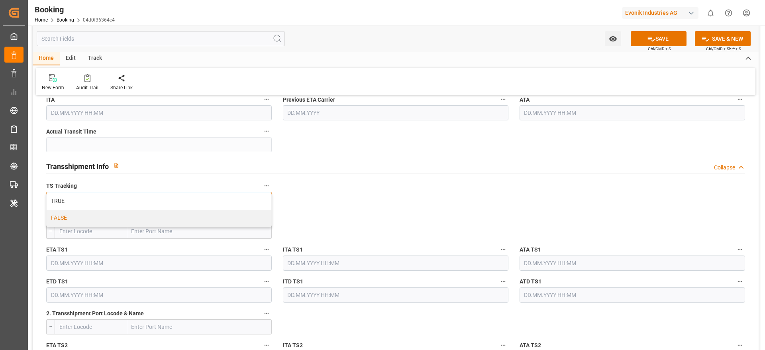
click at [189, 218] on div "FALSE" at bounding box center [159, 218] width 225 height 17
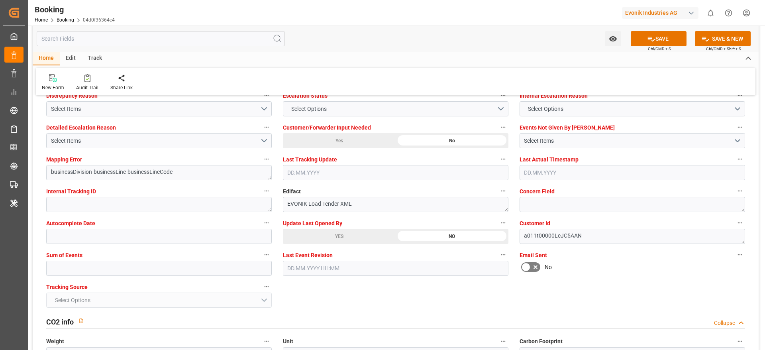
scroll to position [1507, 0]
click at [650, 36] on icon at bounding box center [651, 39] width 8 height 8
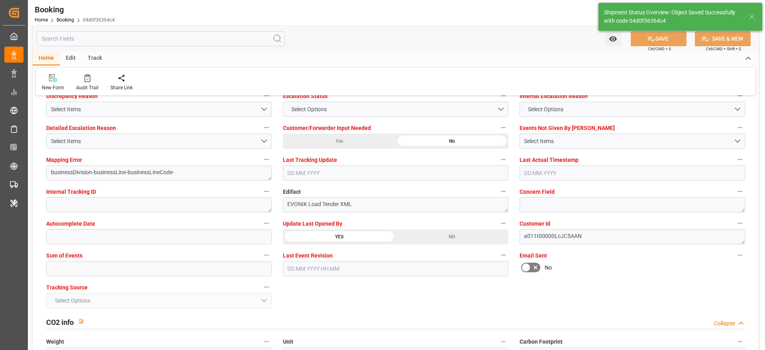
type textarea "NWC/UK North West Continent / UK_CNSGH_COSU_AT-SE"
type textarea "varshini suresh"
type textarea "Pod-PodRegionName-businessDivision-businessLine-"
type input "29.08.2025 00:00"
type input "07.10.2025 00:00"
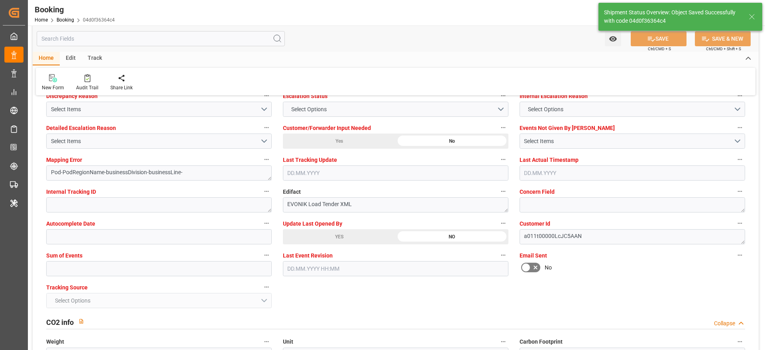
type input "14.08.2025 09:09"
click at [94, 90] on div "Audit Trail" at bounding box center [87, 87] width 22 height 7
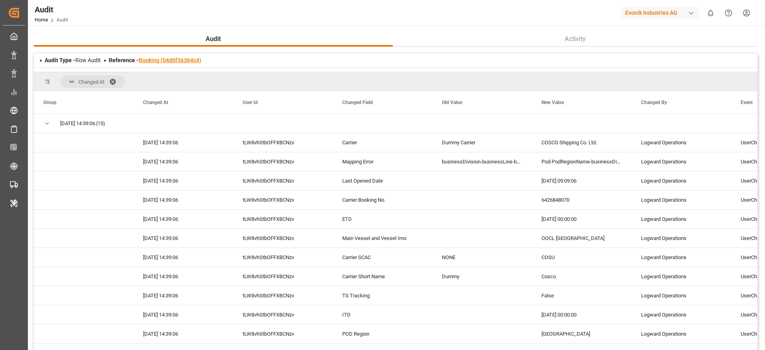
click at [172, 63] on link "Booking (04d0f36364c4)" at bounding box center [170, 60] width 63 height 6
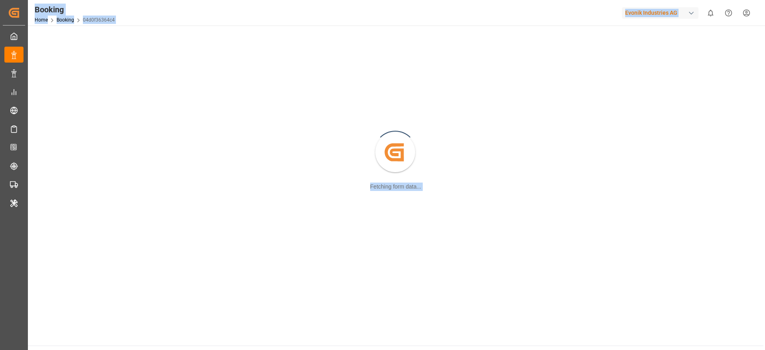
click at [172, 63] on div "Created by potrace 1.15, written by Peter Selinger 2001-2017 Fetching form data…" at bounding box center [396, 152] width 726 height 245
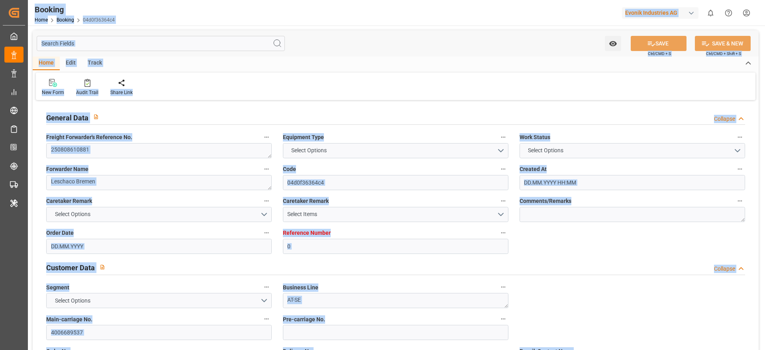
type input "0"
type input "9922598"
type input "Cosco"
type input "COSCO Shipping Co. Ltd."
type input "DEHAM"
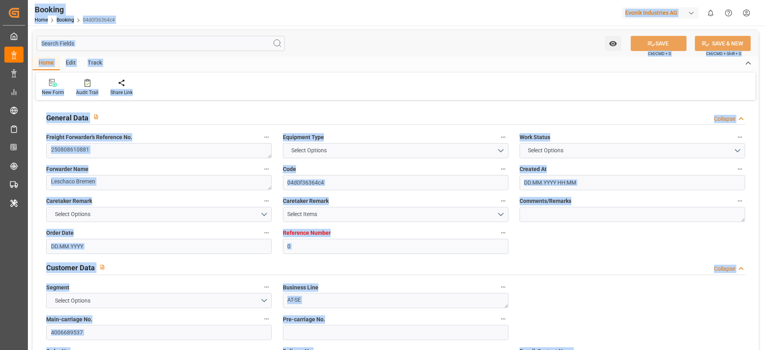
type input "CNSGH"
type input "14.08.2025 08:57"
type input "[DATE]"
type input "16.10.2025"
type input "20.08.2025"
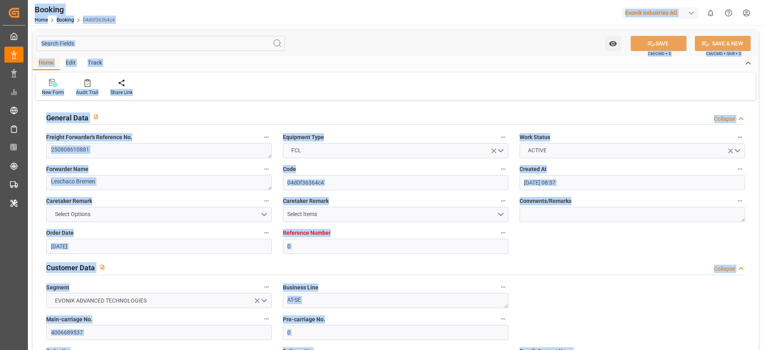
type input "29.08.2025 00:00"
type input "07.10.2025 00:00"
type input "14.08.2025 09:09"
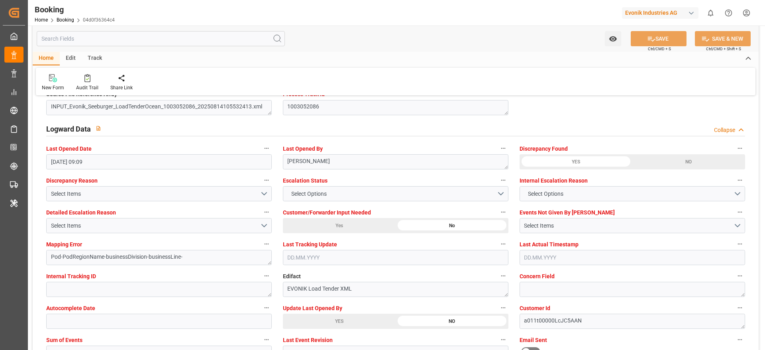
scroll to position [1423, 0]
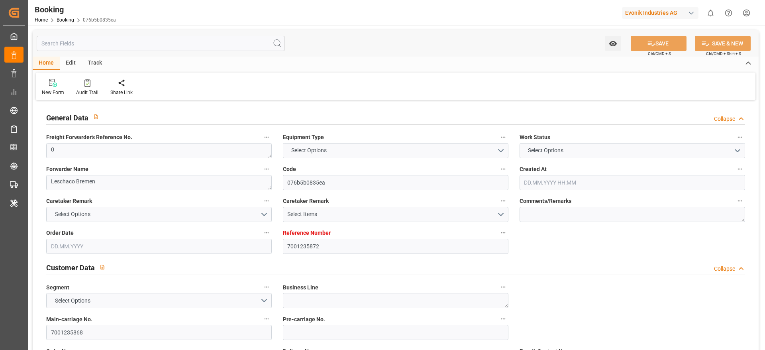
type input "7001235872"
type input "EUNWC"
type input "INNSA"
type input "[DATE] 06:01"
type input "[DATE]"
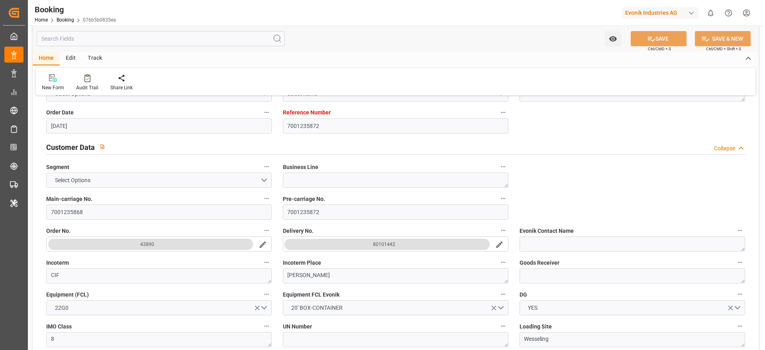
scroll to position [121, 0]
click at [85, 215] on input "7001235868" at bounding box center [159, 211] width 226 height 15
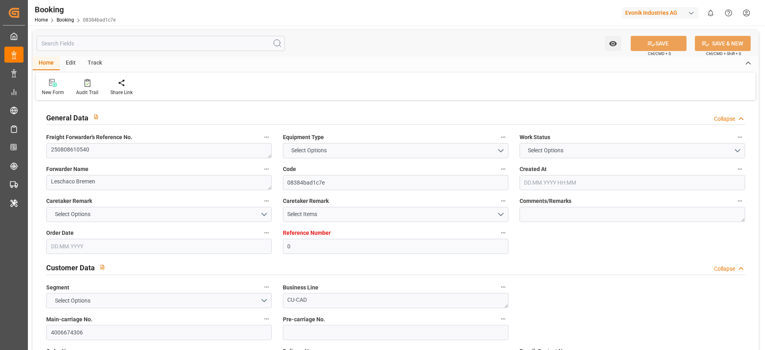
type input "0"
type input "Dummy"
type input "Dummy Carrier"
type input "DEHAM"
type input "USNCD"
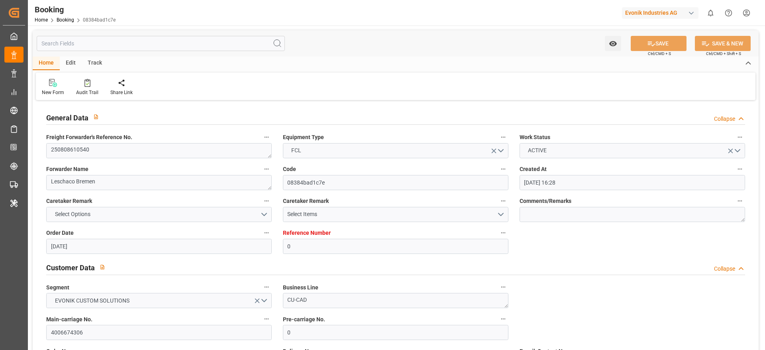
type input "[DATE] 16:28"
type input "[DATE]"
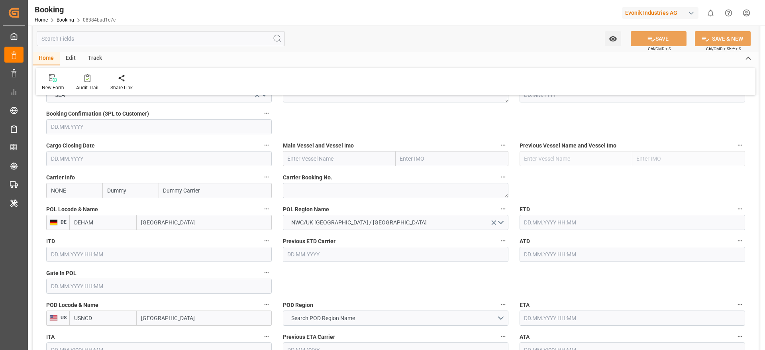
scroll to position [540, 0]
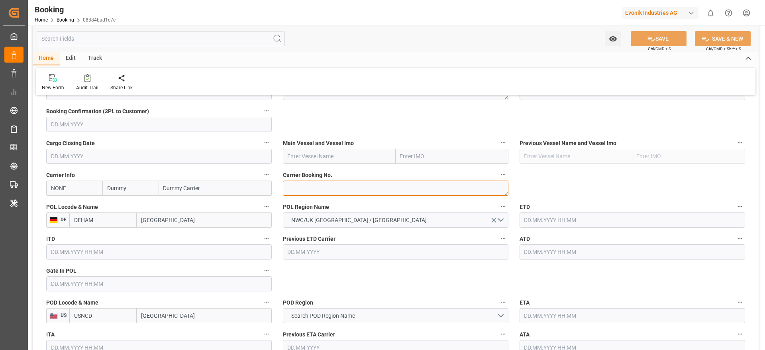
click at [311, 189] on textarea at bounding box center [396, 188] width 226 height 15
paste textarea "25783451"
type textarea "25783451"
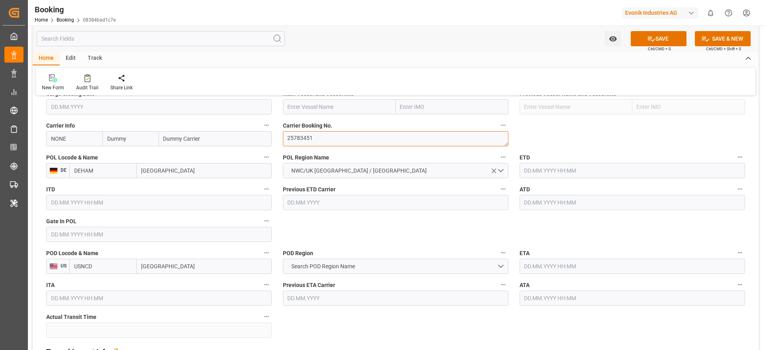
scroll to position [590, 0]
click at [67, 140] on input "NONE" at bounding box center [74, 137] width 56 height 15
click at [81, 142] on input "HLCU" at bounding box center [74, 137] width 56 height 15
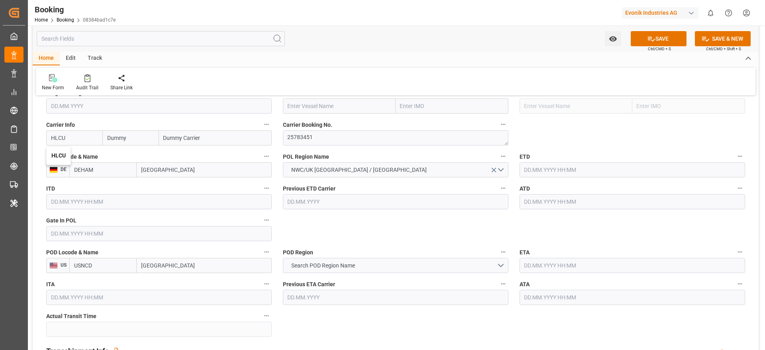
click at [126, 188] on label "ITD" at bounding box center [159, 188] width 226 height 11
click at [262, 188] on button "ITD" at bounding box center [267, 188] width 10 height 10
type input "NONE"
click at [106, 205] on div at bounding box center [382, 175] width 765 height 350
click at [77, 144] on input "NONE" at bounding box center [74, 137] width 56 height 15
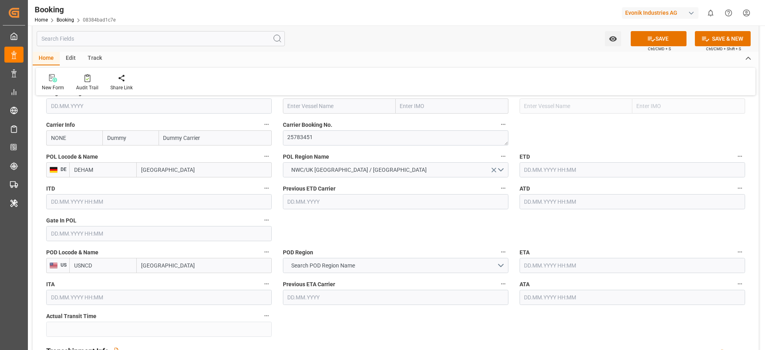
click at [77, 144] on input "NONE" at bounding box center [74, 137] width 56 height 15
type input "HLCU"
click at [62, 151] on div "HLCU" at bounding box center [59, 156] width 24 height 18
type input "Hapag [PERSON_NAME]"
type input "Hapag [PERSON_NAME] Aktiengesellschaft"
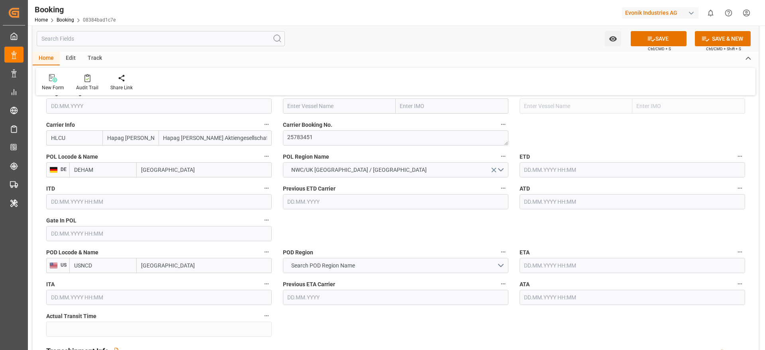
type input "HLCU"
click at [297, 144] on textarea "25783451" at bounding box center [396, 137] width 226 height 15
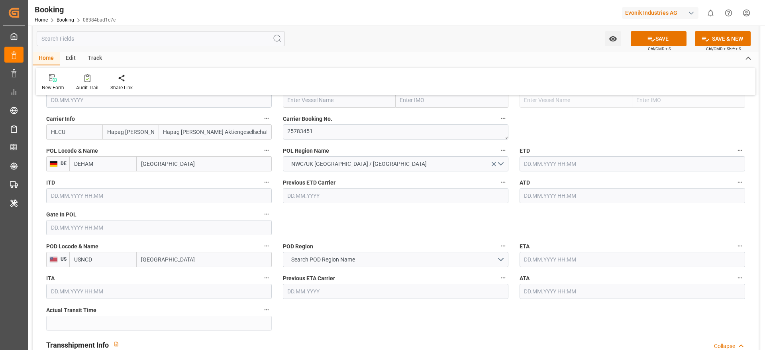
drag, startPoint x: 143, startPoint y: 264, endPoint x: 172, endPoint y: 264, distance: 29.5
click at [172, 264] on input "[GEOGRAPHIC_DATA]" at bounding box center [204, 259] width 135 height 15
paste input "[GEOGRAPHIC_DATA]"
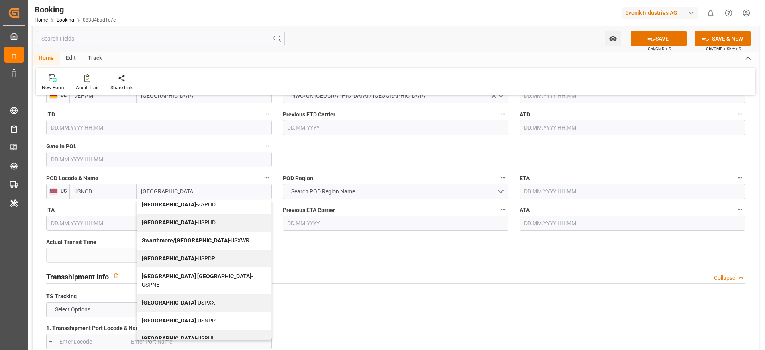
scroll to position [666, 0]
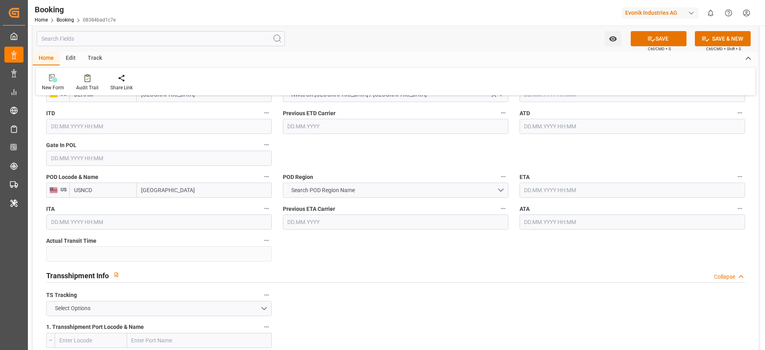
type input "[GEOGRAPHIC_DATA]"
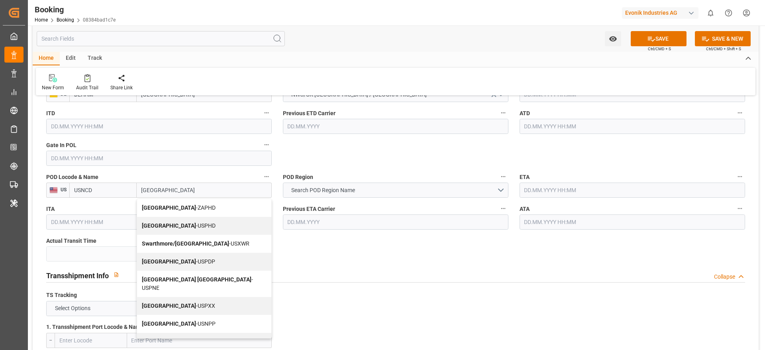
scroll to position [4, 0]
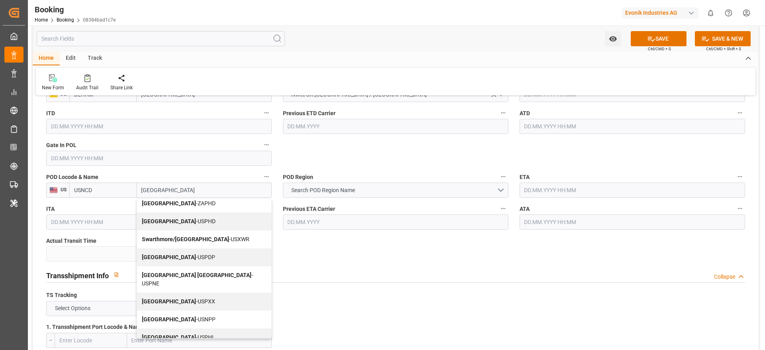
click at [174, 329] on div "Philadelphia - USPHL" at bounding box center [204, 338] width 134 height 18
type input "USPHL"
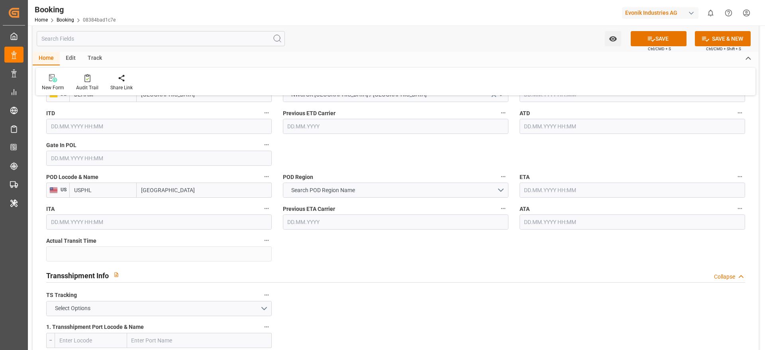
type input "[GEOGRAPHIC_DATA]"
drag, startPoint x: 372, startPoint y: 255, endPoint x: 329, endPoint y: 189, distance: 78.7
click at [329, 189] on span "Search POD Region Name" at bounding box center [323, 190] width 72 height 8
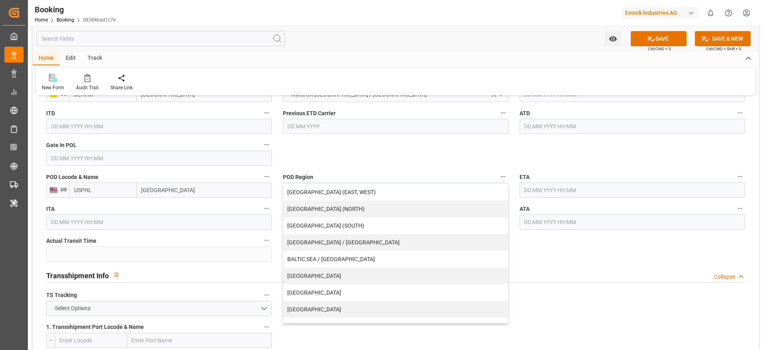
click at [159, 195] on input "[GEOGRAPHIC_DATA]" at bounding box center [204, 190] width 135 height 15
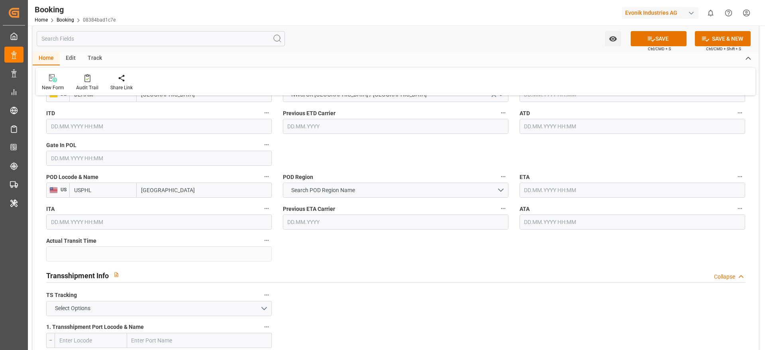
click at [159, 195] on input "[GEOGRAPHIC_DATA]" at bounding box center [204, 190] width 135 height 15
click at [378, 193] on button "Search POD Region Name" at bounding box center [396, 190] width 226 height 15
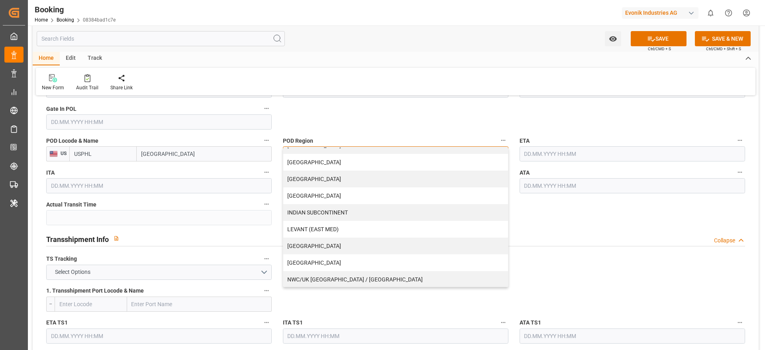
scroll to position [0, 0]
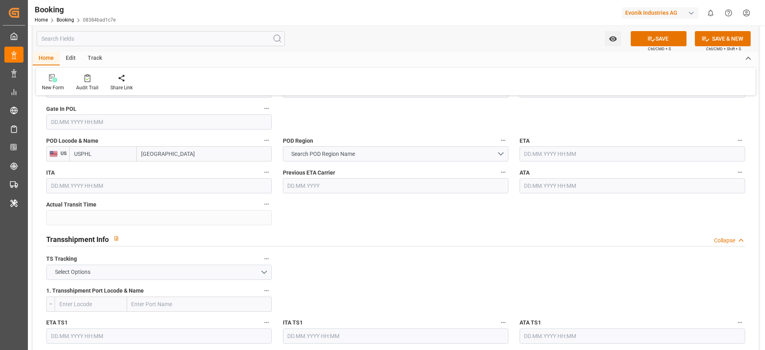
scroll to position [592, 0]
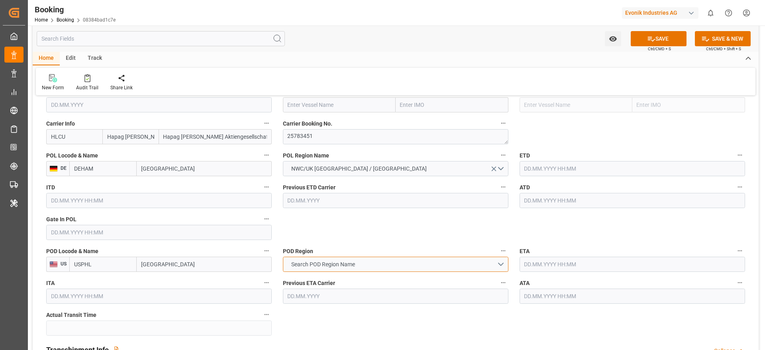
click at [315, 264] on span "Search POD Region Name" at bounding box center [323, 264] width 72 height 8
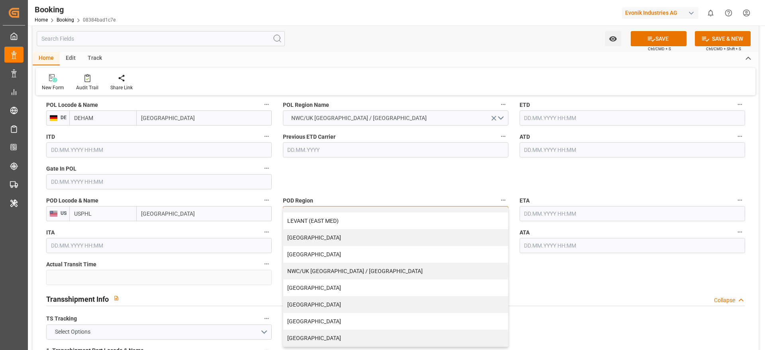
scroll to position [644, 0]
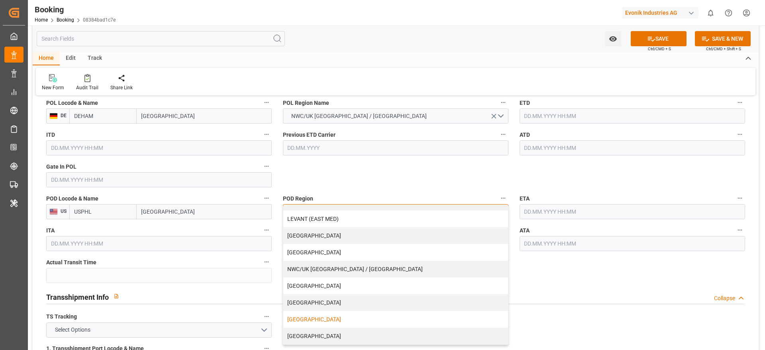
click at [300, 319] on div "USA" at bounding box center [395, 319] width 225 height 17
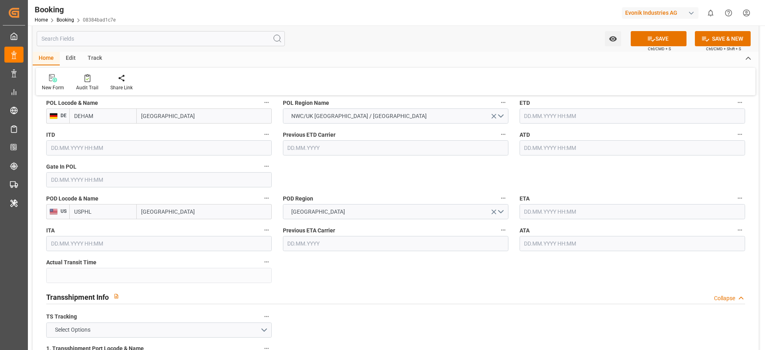
click at [478, 289] on div "Transshipment Info Collapse" at bounding box center [395, 296] width 699 height 15
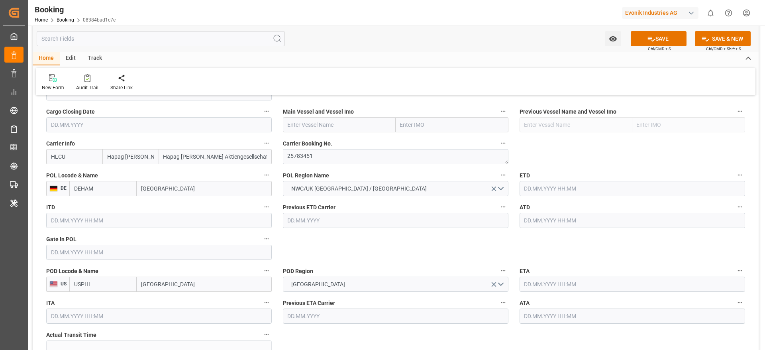
scroll to position [569, 0]
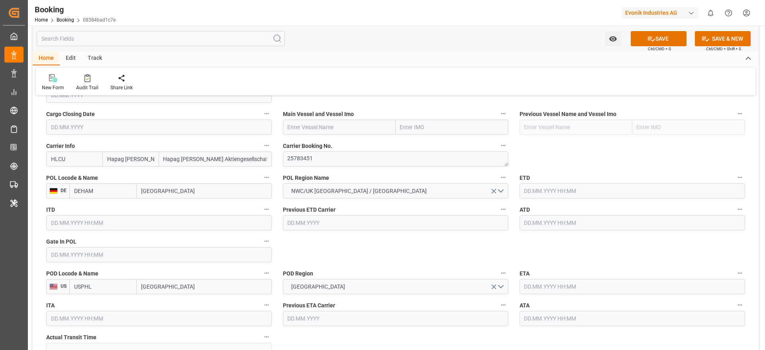
paste input "CAPE CORFU"
type input "CAPE CORFU"
click at [294, 129] on input "CAPE CORFU" at bounding box center [339, 127] width 113 height 15
click at [348, 138] on div "CAPE CORFU - 9857432" at bounding box center [316, 145] width 67 height 18
type input "9857432"
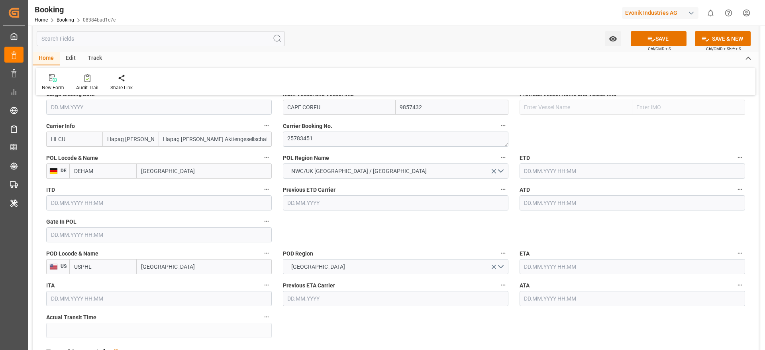
scroll to position [590, 0]
type input "CAPE CORFU"
click at [555, 171] on input "text" at bounding box center [633, 169] width 226 height 15
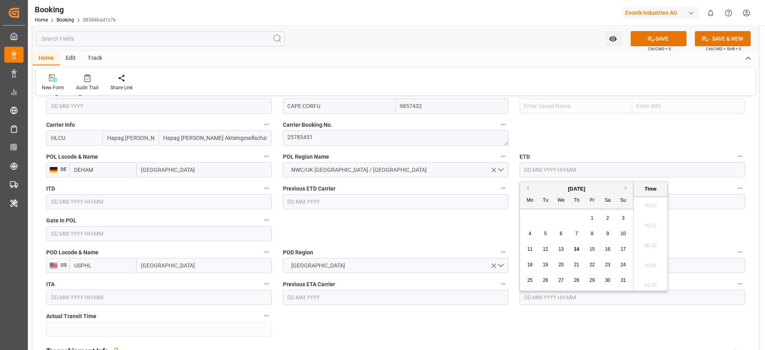
scroll to position [1139, 0]
click at [623, 278] on span "31" at bounding box center [623, 280] width 5 height 6
type input "31.08.2025 00:00"
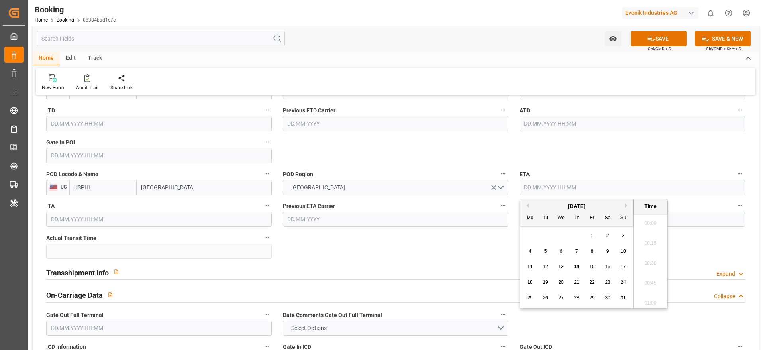
click at [559, 192] on input "text" at bounding box center [633, 187] width 226 height 15
click at [628, 205] on button "Next Month" at bounding box center [627, 205] width 5 height 5
click at [564, 266] on span "17" at bounding box center [561, 267] width 5 height 6
type input "17.09.2025 00:00"
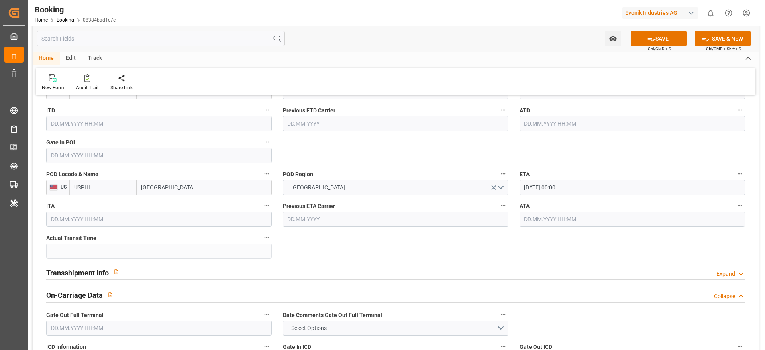
click at [408, 279] on div at bounding box center [395, 279] width 699 height 0
click at [390, 279] on div "Transshipment Info Expand" at bounding box center [395, 271] width 699 height 15
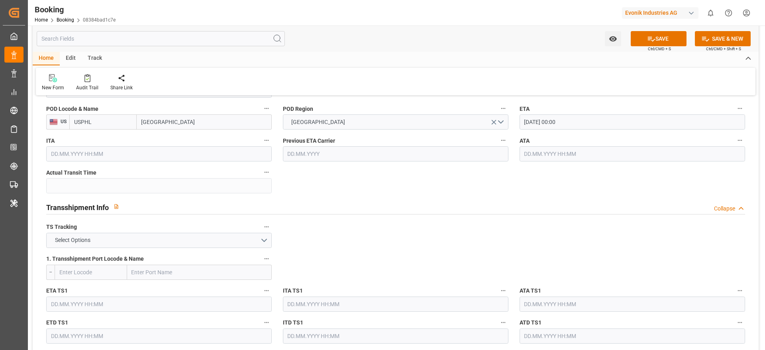
scroll to position [738, 0]
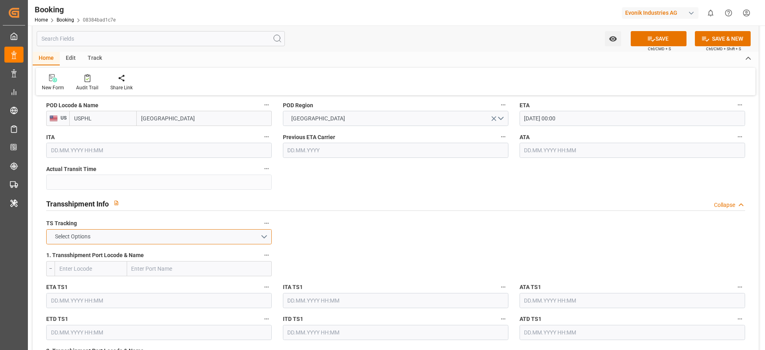
click at [238, 238] on button "Select Options" at bounding box center [159, 236] width 226 height 15
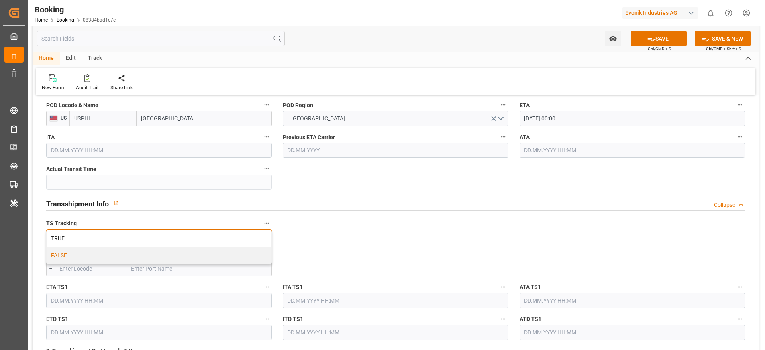
click at [202, 260] on div "FALSE" at bounding box center [159, 255] width 225 height 17
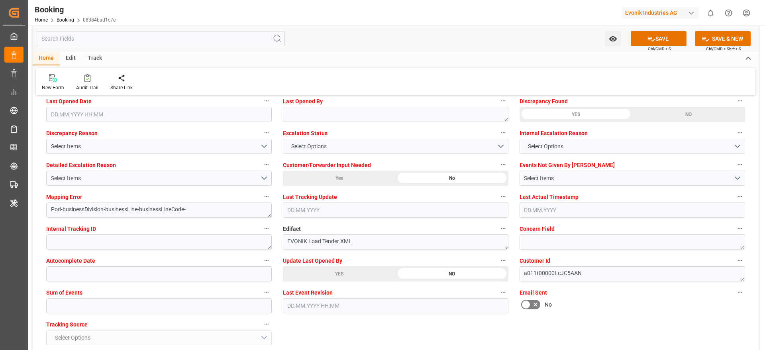
scroll to position [1452, 0]
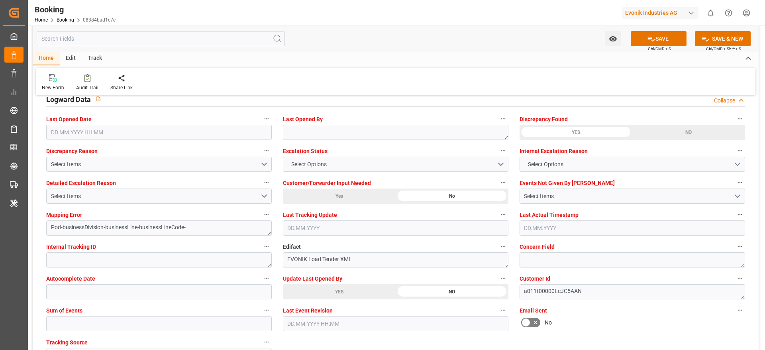
click at [650, 39] on icon at bounding box center [651, 39] width 7 height 5
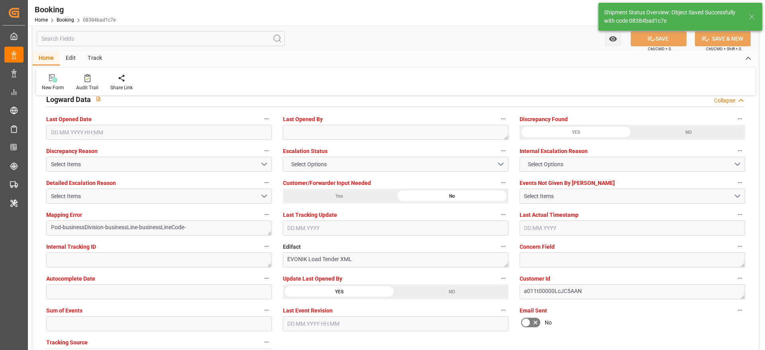
type textarea "NWC/UK North West Continent / UK_USPHL_HLCU_CU-CAD"
type textarea "varshini suresh"
type textarea "businessDivision-businessLine-"
type input "31.08.2025 00:00"
type input "17.09.2025 00:00"
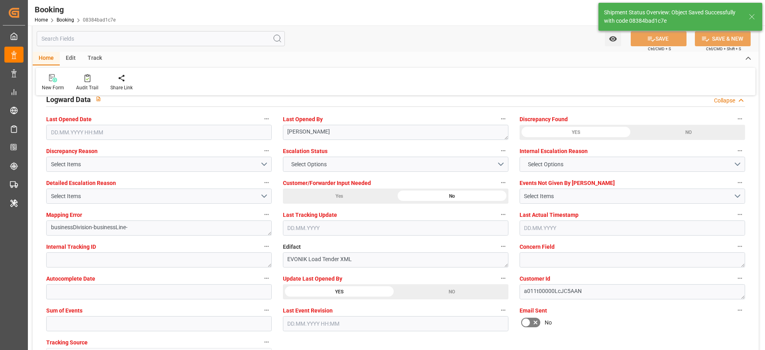
type input "14.08.2025 09:21"
click at [90, 88] on div "Audit Trail" at bounding box center [87, 87] width 22 height 7
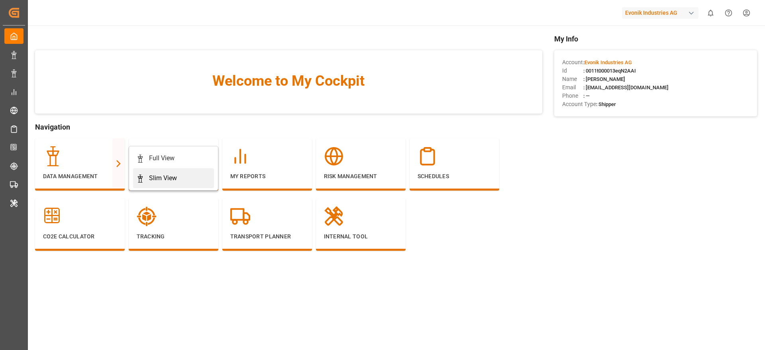
click at [147, 176] on div "Slim View" at bounding box center [173, 178] width 75 height 10
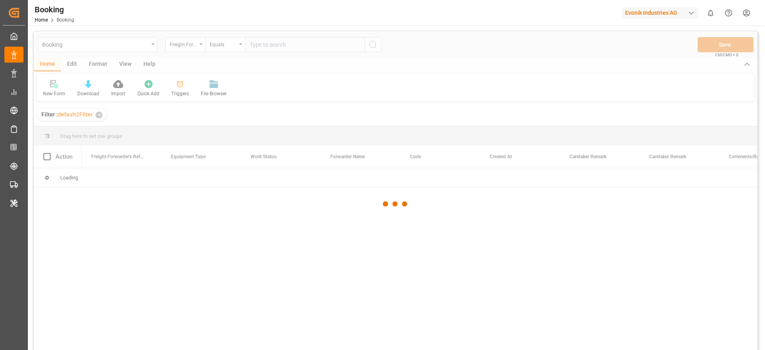
click at [76, 246] on div at bounding box center [396, 203] width 724 height 345
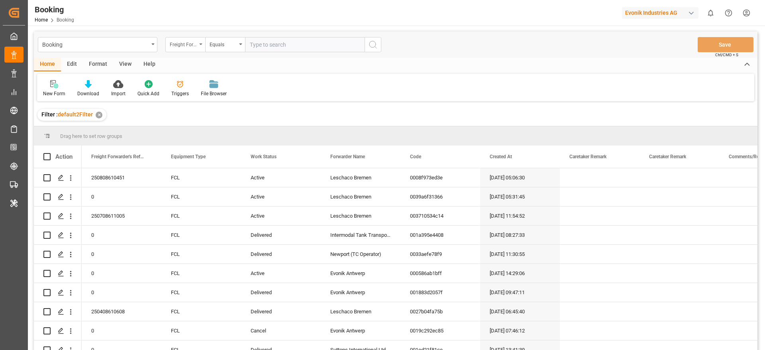
click at [199, 46] on div "Freight Forwarder's Reference No." at bounding box center [185, 44] width 40 height 15
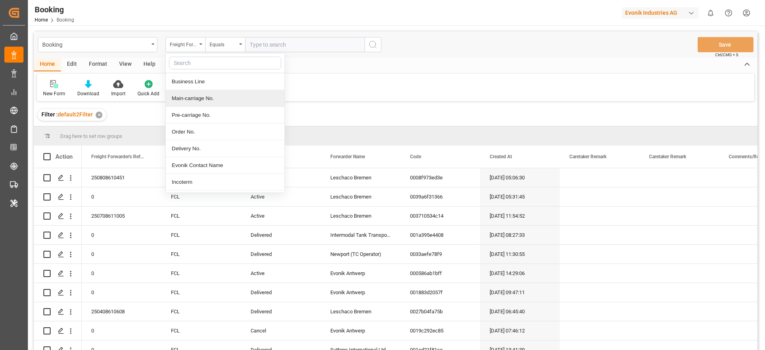
scroll to position [201, 0]
type input "po"
click at [201, 121] on div "POL Name" at bounding box center [225, 114] width 119 height 17
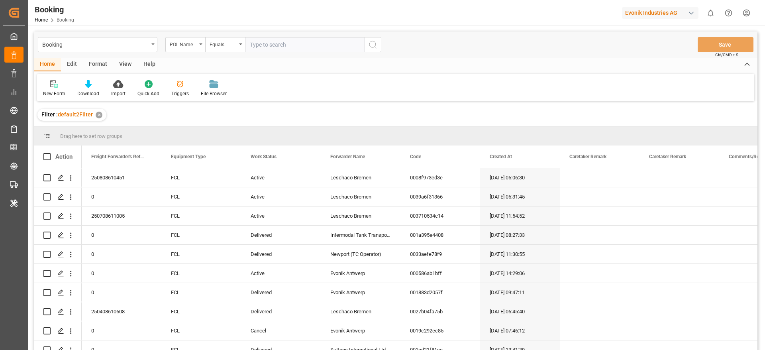
click at [268, 47] on input "text" at bounding box center [305, 44] width 120 height 15
paste input "[GEOGRAPHIC_DATA]"
type input "[GEOGRAPHIC_DATA]"
click at [375, 44] on icon "search button" at bounding box center [373, 45] width 10 height 10
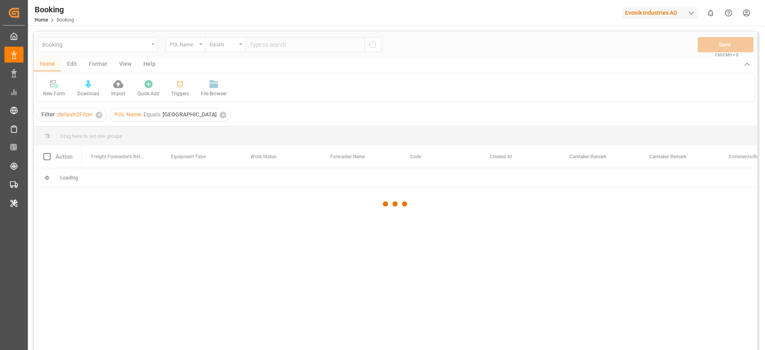
click at [375, 44] on div "Booking POL Name Equals Save Ctrl/CMD + S Home Edit Format View Help New Form D…" at bounding box center [396, 201] width 724 height 340
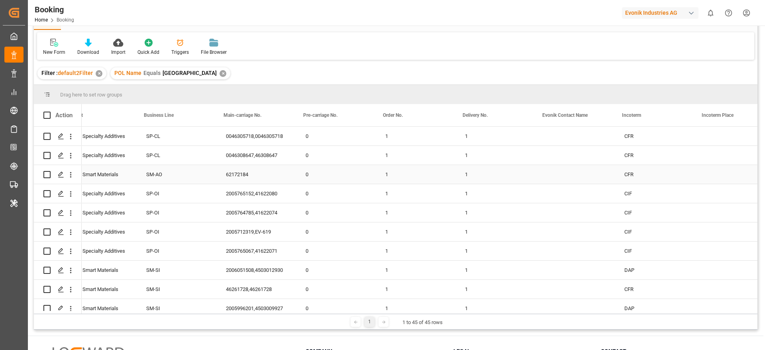
scroll to position [0, 1026]
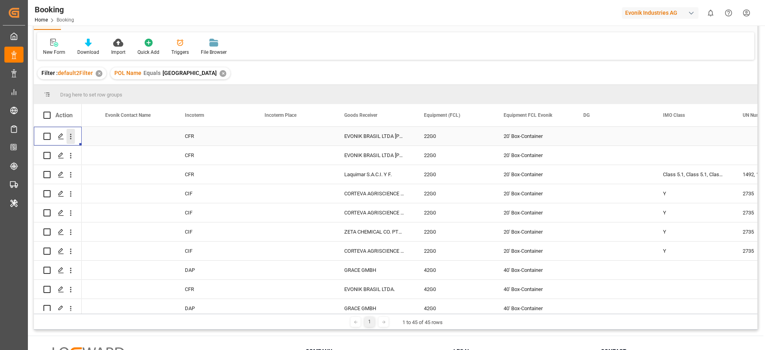
click at [71, 142] on button "open menu" at bounding box center [71, 136] width 8 height 15
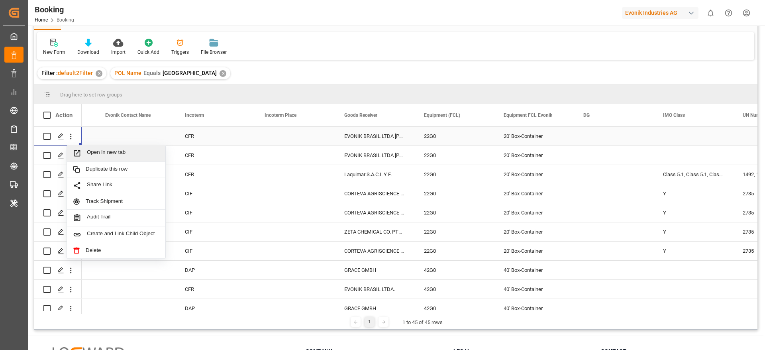
click at [95, 149] on span "Open in new tab" at bounding box center [123, 153] width 73 height 8
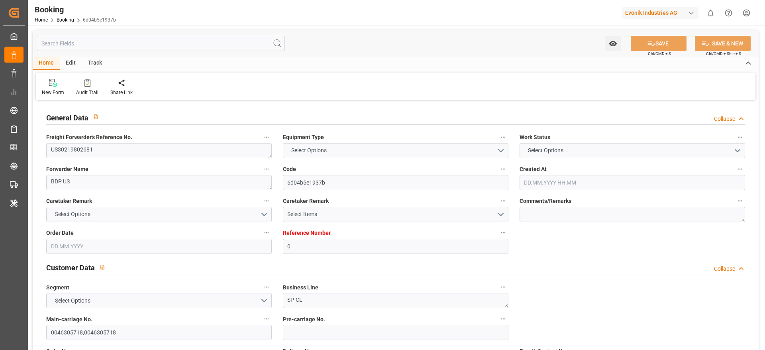
type input "0"
type input "9283239"
type input "Hapag Lloyd"
type input "Hapag Lloyd Aktiengesellschaft"
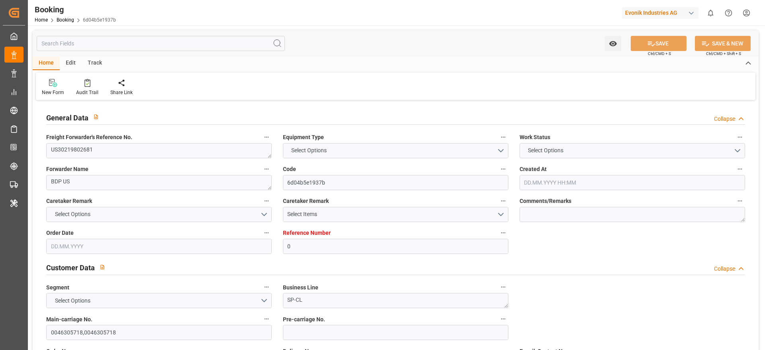
type input "USPHL"
type input "BRSSZ"
type input "26"
type input "33"
type input "0"
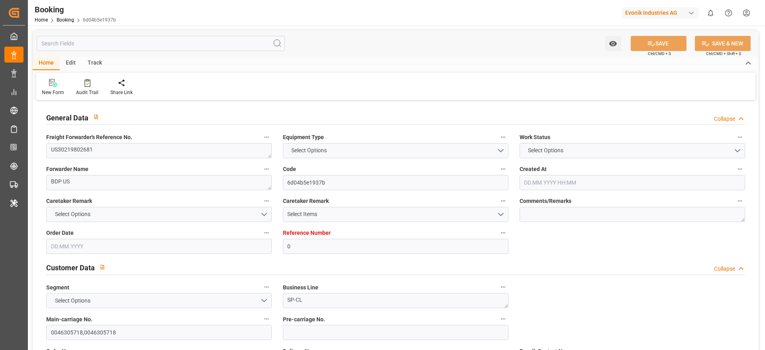
type input "1"
type input "-26"
type input "23.11.2022 15:24"
type input "18.11.2022"
type input "03.02.2023 00:00"
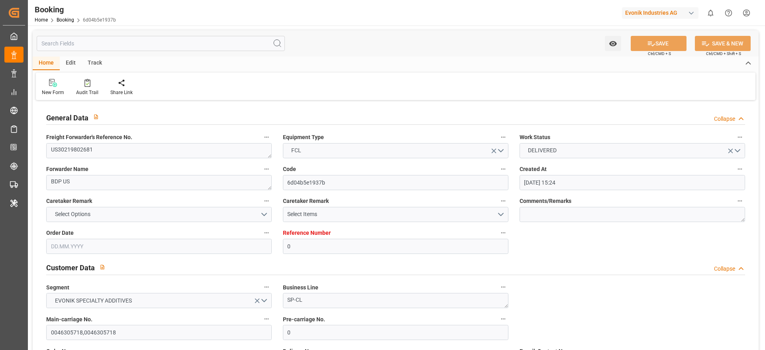
type input "21.01.2023 00:00"
type input "03.02.2023"
type input "03.02.2023 00:00"
type input "20.01.2023 00:00"
type input "01.03.2023 00:00"
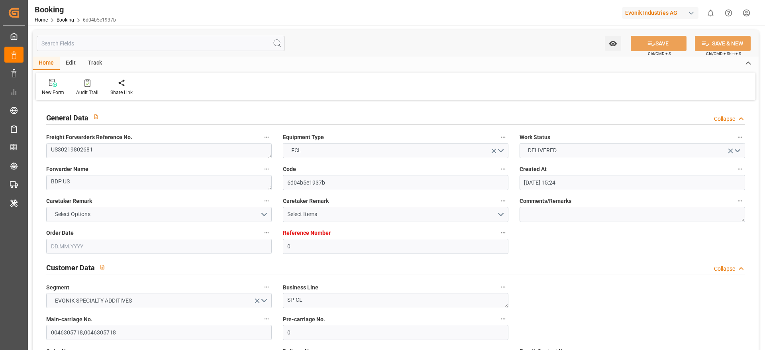
type input "08.02.2023 00:00"
type input "01.03.2023"
type input "01.03.2023 00:00"
type input "03.03.2023 00:00"
type input "09.03.2023 00:00"
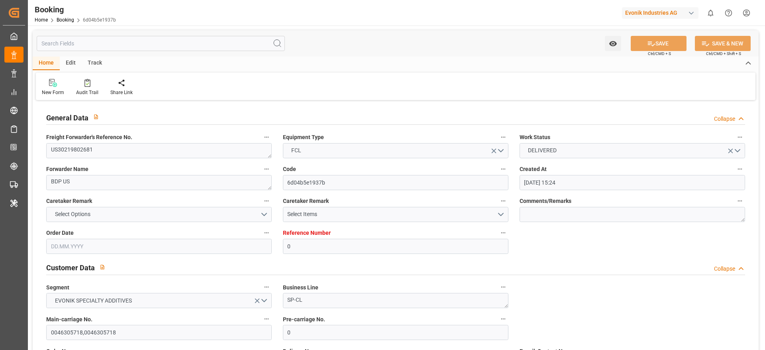
type input "06.03.2024"
type input "26.09.2024 14:02"
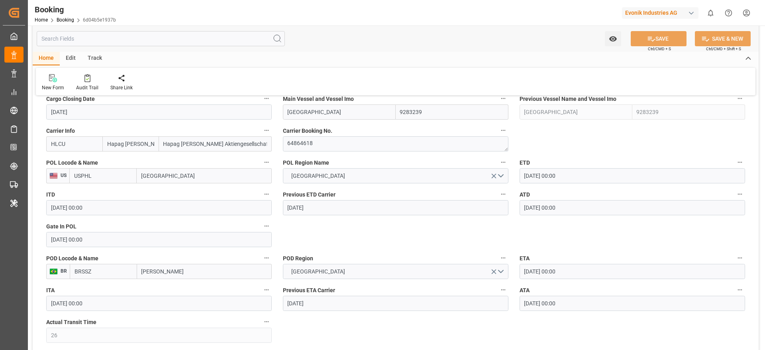
scroll to position [585, 0]
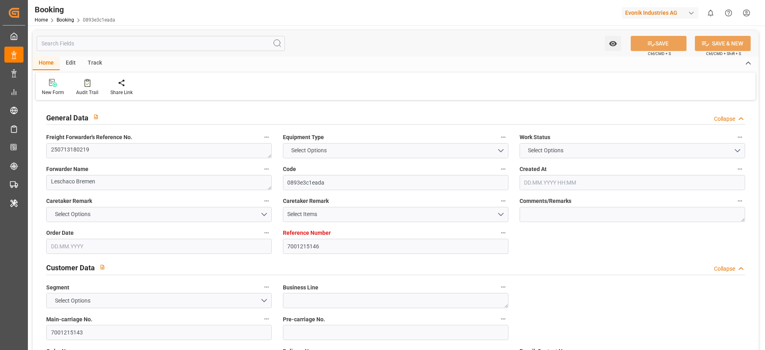
type input "7001215146"
type input "MSC"
type input "Mediterranean Shipping Company"
type input "NLRTM"
type input "INNSA"
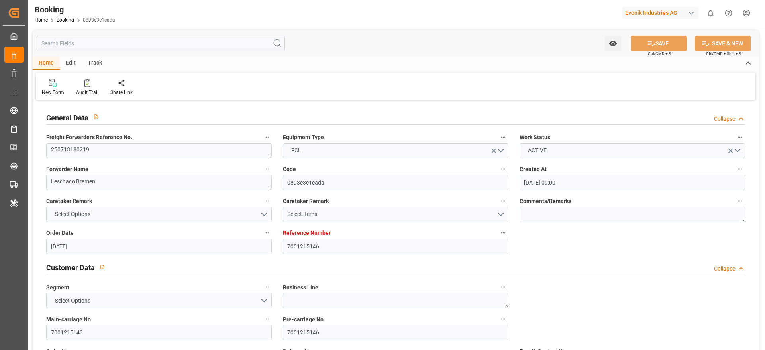
type input "[DATE] 09:00"
type input "[DATE]"
click at [92, 150] on textarea "250713180219" at bounding box center [159, 150] width 226 height 15
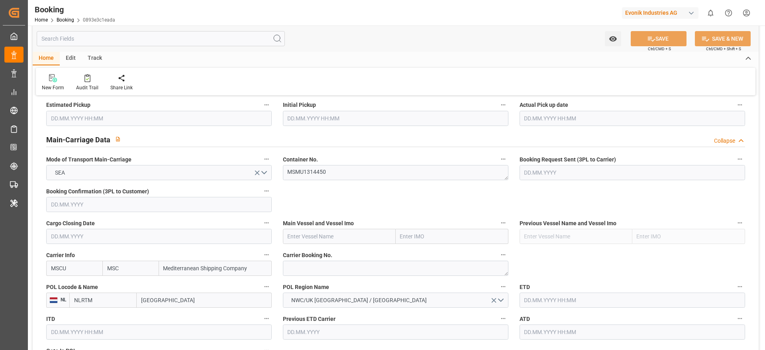
scroll to position [465, 0]
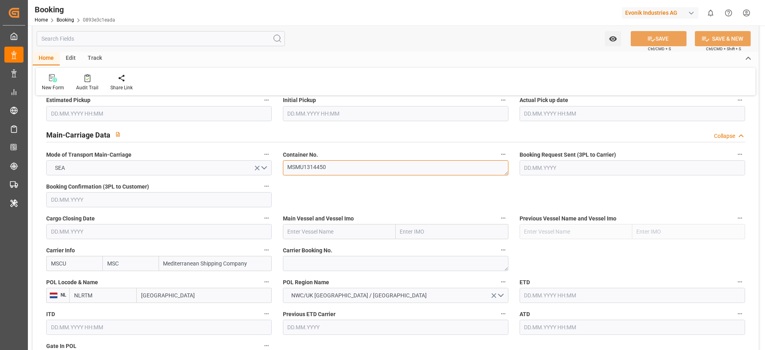
click at [290, 161] on textarea "MSMU1314450" at bounding box center [396, 167] width 226 height 15
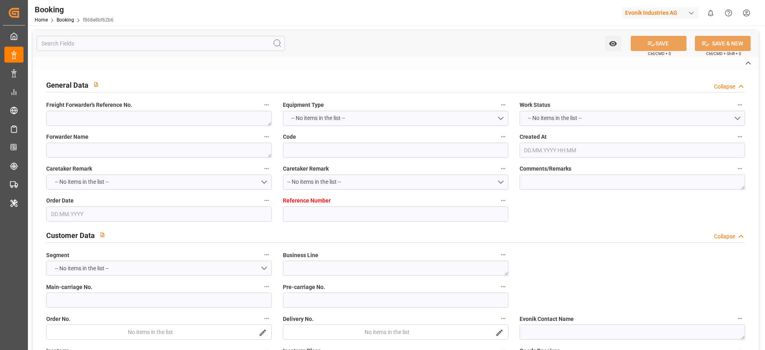
type textarea "1020251490"
type textarea "[PERSON_NAME]"
type input "f868e8bf62b6"
type input "7001240300"
type textarea "CU-CS"
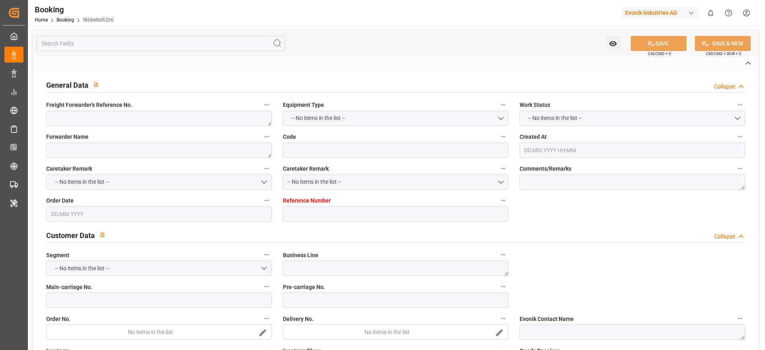
type input "7001212695"
type textarea "[PERSON_NAME][EMAIL_ADDRESS][DOMAIN_NAME]"
type textarea "CIF"
type textarea "[GEOGRAPHIC_DATA]"
type textarea "3"
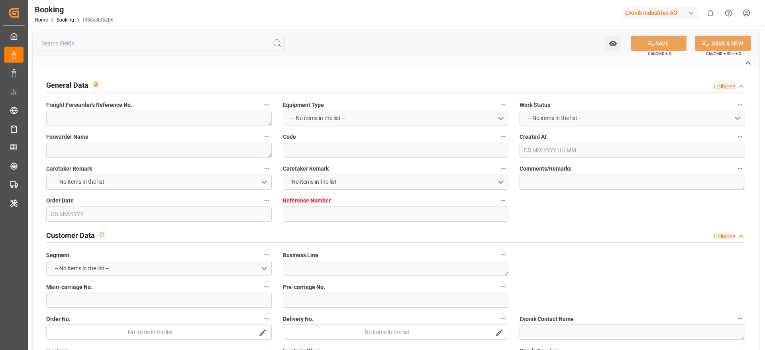
type textarea "[PERSON_NAME]"
type textarea "NYKU3660012"
type input "SANTA [PERSON_NAME]"
type input "ONEY"
type textarea "HAMF60509800"
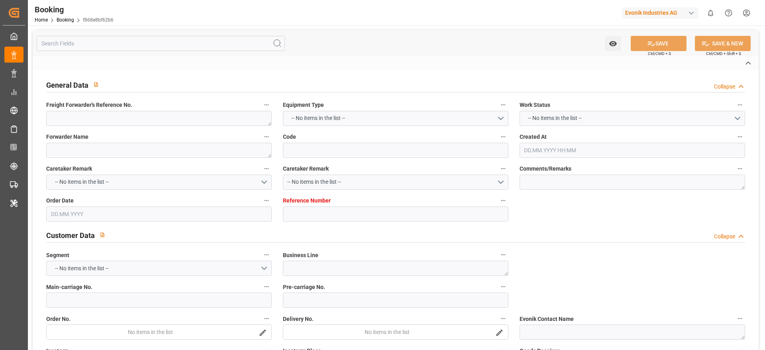
type input "[GEOGRAPHIC_DATA]"
type textarea "vesselName etd [PERSON_NAME]"
type textarea "INPUT_Evonik_Seeburger_IFTMIN_1003039245_20250811100040314.edi"
type textarea "NWC/[GEOGRAPHIC_DATA] [GEOGRAPHIC_DATA] Continent / [GEOGRAPHIC_DATA]-CS"
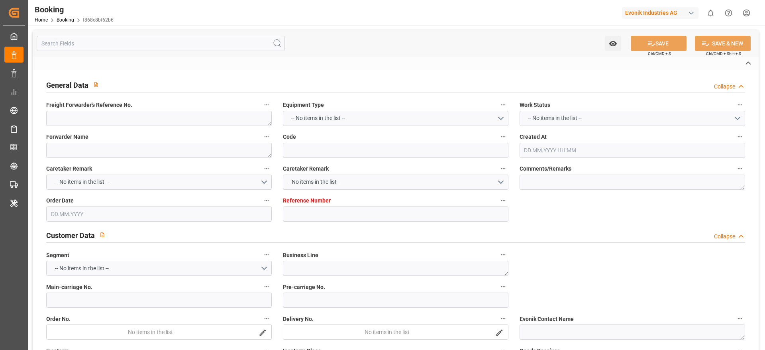
type textarea "INPUT_Evonik_Seeburger_IFTMIN_1003021123_20250805082411494.edi,INPUT_Evonik_See…"
type textarea "1003039245"
type textarea "[PERSON_NAME]"
type textarea "businessDivision-businessLine-"
type textarea "IFTMIN"
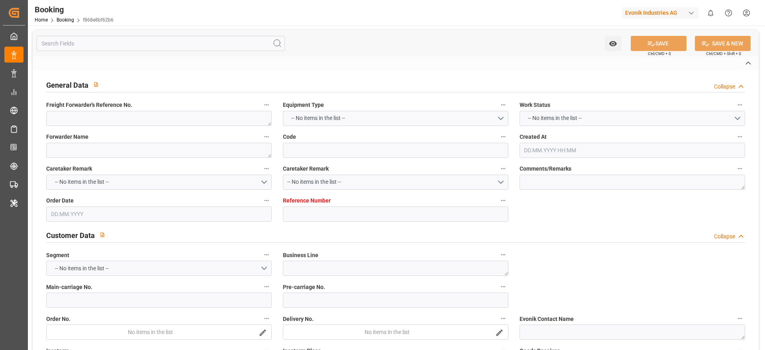
type textarea "a011t00000LcJC5AAN"
type textarea "No"
type input "[GEOGRAPHIC_DATA]"
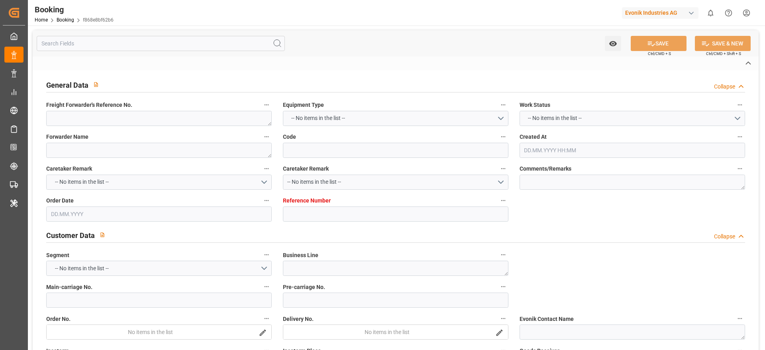
type input "DE"
type input "TRUCK"
type input "[GEOGRAPHIC_DATA]"
type input "DE"
type input "FEEDER"
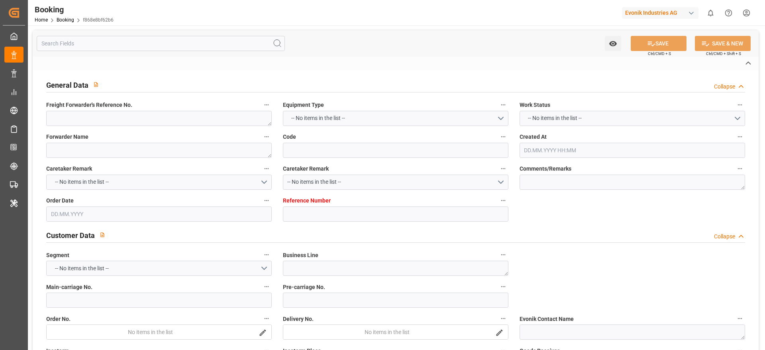
type input "253S"
type input "VESSEL"
type input "SANTA [PERSON_NAME]"
type input "TRUCK"
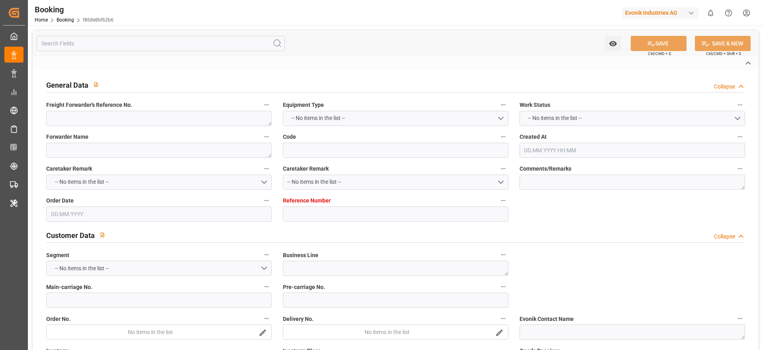
type input "ZA"
type input "[GEOGRAPHIC_DATA]"
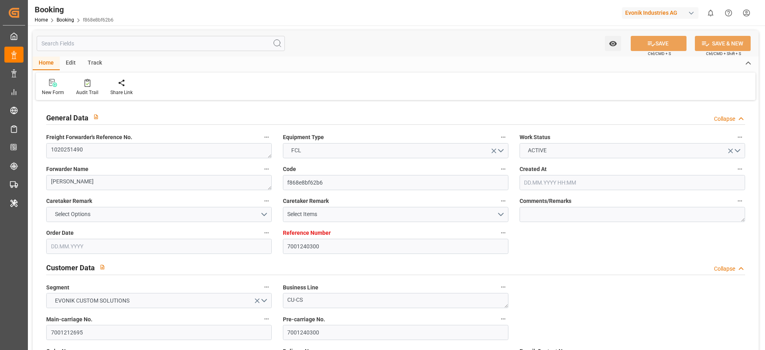
type input "7001240300"
type input "9444742"
type input "ONE"
type input "Ocean Network Express"
type input "NLRTM"
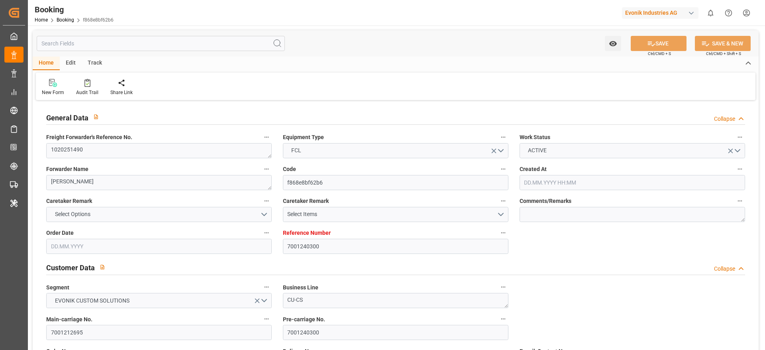
type input "ZADUR"
type input "0"
type input "NLRTM"
type input "ZADUR"
type input "9444742"
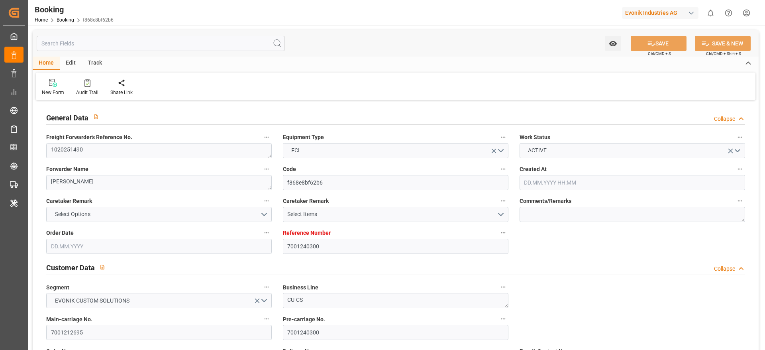
type input "[DATE] 06:25"
type input "[DATE]"
type input "[DATE] 14:07"
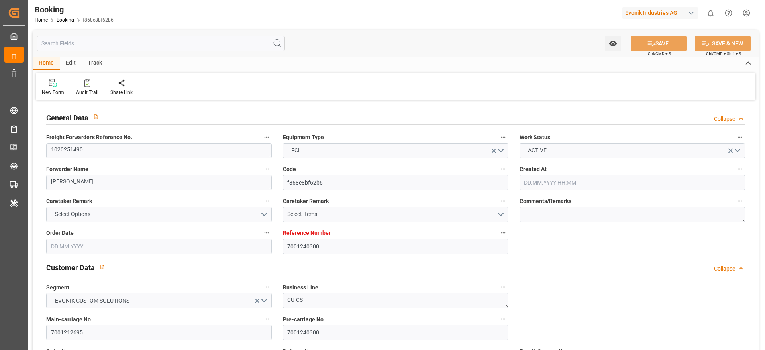
type input "[DATE] 05:00"
type input "[DATE] 00:00"
type input "[DATE] 13:06"
type input "[DATE] 06:00"
type input "[DATE] 00:00"
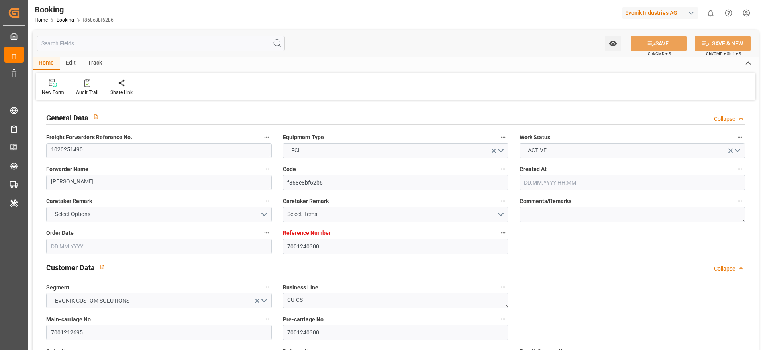
type input "[DATE]"
type input "[DATE] 09:20"
type input "[DATE]"
type input "[DATE] 06:49"
type input "[DATE] 10:01"
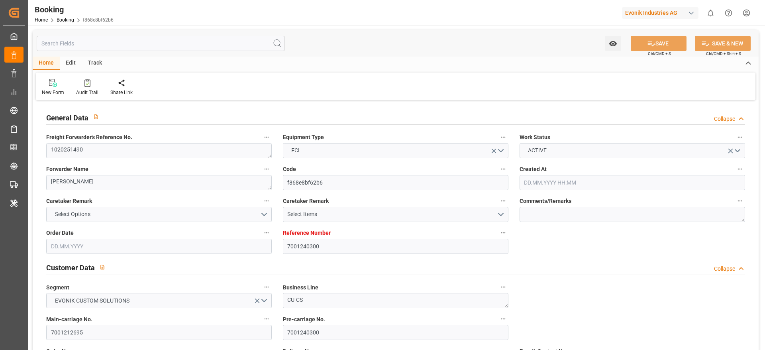
type input "[DATE] 02:36"
type input "[DATE] 03:39"
type input "[DATE] 05:00"
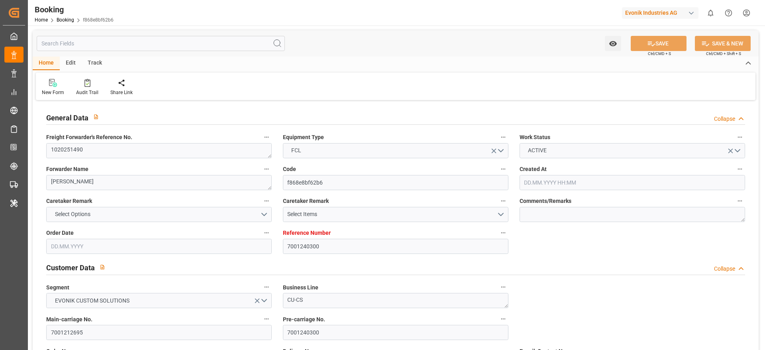
type input "[DATE] 06:00"
type input "[DATE] 16:03"
type input "[DATE] 07:30"
type input "[DATE] 12:00"
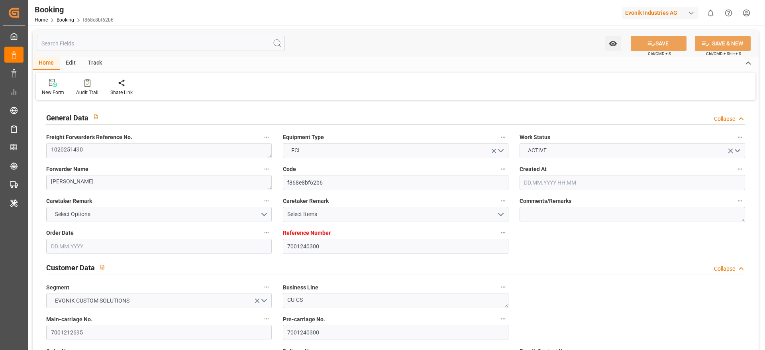
type input "[DATE] 12:00"
type input "[DATE] 16:03"
type input "[DATE] 16:00"
click at [91, 94] on div "Audit Trail" at bounding box center [87, 92] width 22 height 7
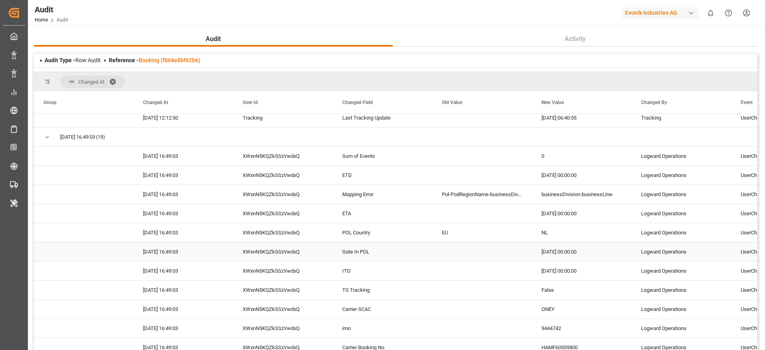
scroll to position [1044, 0]
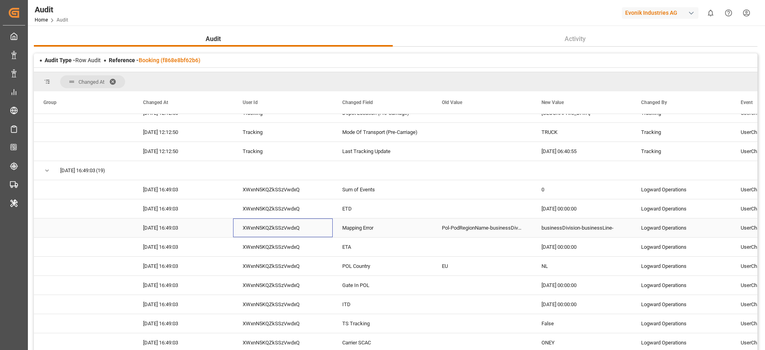
click at [290, 230] on div "XWxnN5KQZkSSzVwdxQ" at bounding box center [283, 227] width 100 height 19
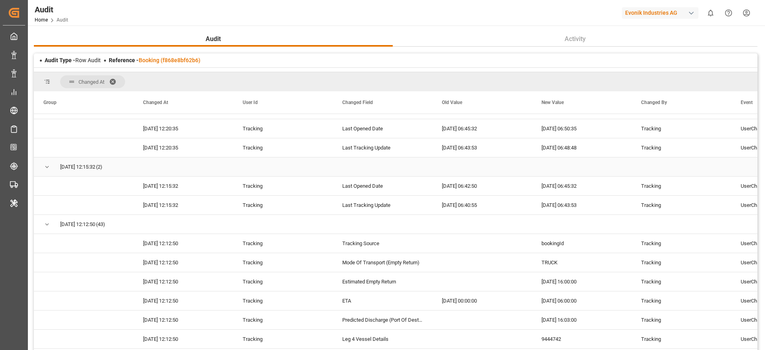
scroll to position [0, 0]
